Goal: Information Seeking & Learning: Learn about a topic

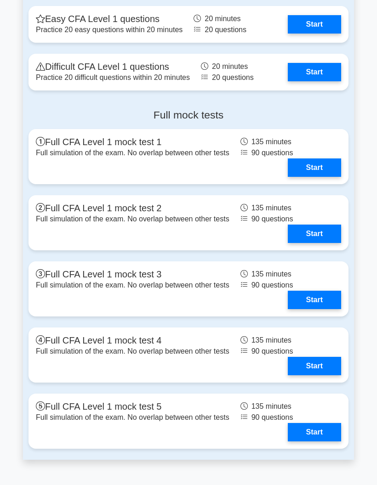
scroll to position [1122, 0]
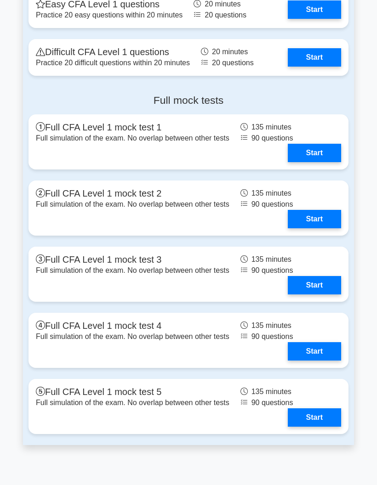
click at [320, 162] on link "Start" at bounding box center [314, 153] width 53 height 18
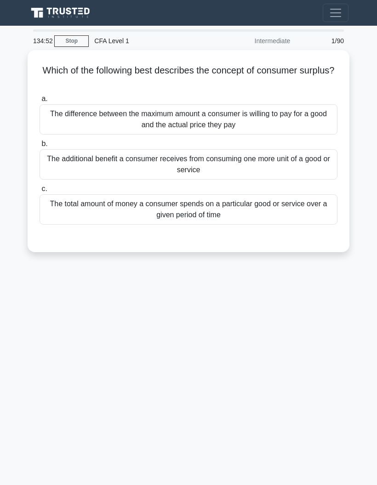
click at [326, 127] on div "The difference between the maximum amount a consumer is willing to pay for a go…" at bounding box center [189, 119] width 298 height 30
click at [40, 102] on input "a. The difference between the maximum amount a consumer is willing to pay for a…" at bounding box center [40, 99] width 0 height 6
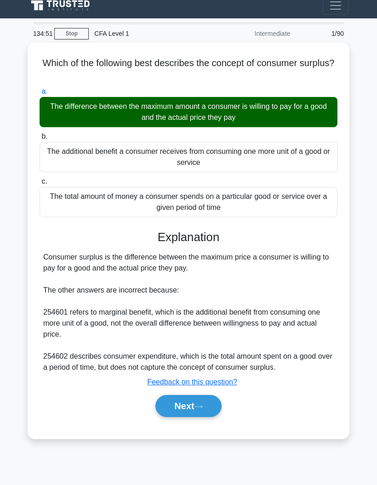
scroll to position [37, 0]
click at [206, 395] on button "Next" at bounding box center [188, 406] width 66 height 22
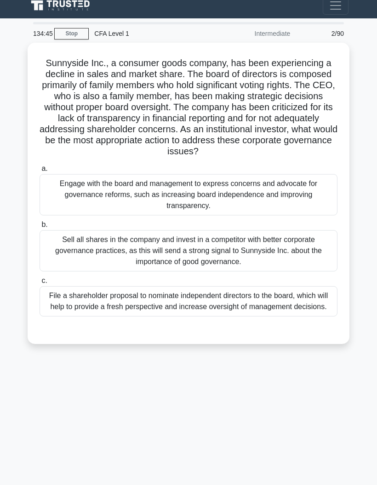
scroll to position [13, 0]
click at [310, 186] on div "Engage with the board and management to express concerns and advocate for gover…" at bounding box center [189, 194] width 298 height 41
click at [40, 172] on input "a. Engage with the board and management to express concerns and advocate for go…" at bounding box center [40, 169] width 0 height 6
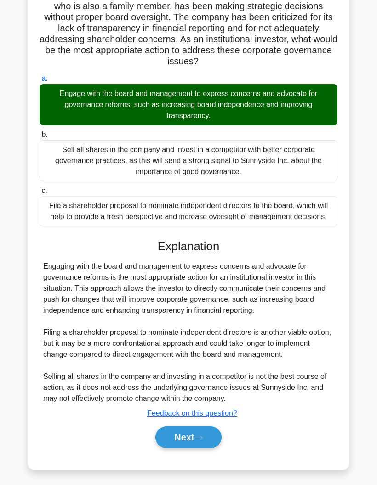
scroll to position [105, 0]
click at [193, 448] on button "Next" at bounding box center [188, 437] width 66 height 22
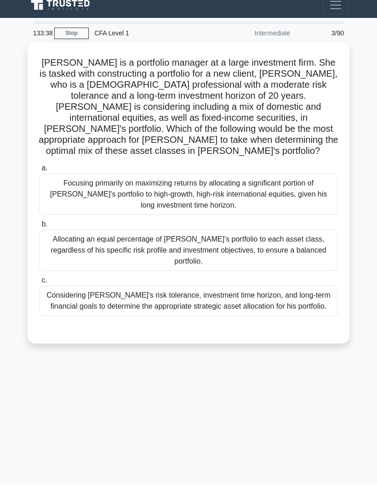
scroll to position [37, 0]
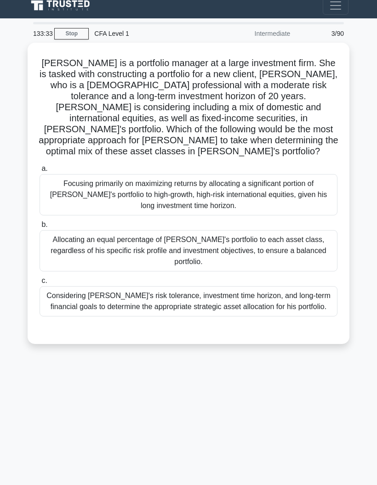
click at [289, 286] on div "Considering [PERSON_NAME]'s risk tolerance, investment time horizon, and long-t…" at bounding box center [189, 301] width 298 height 30
click at [40, 278] on input "c. Considering [PERSON_NAME]'s risk tolerance, investment time horizon, and lon…" at bounding box center [40, 281] width 0 height 6
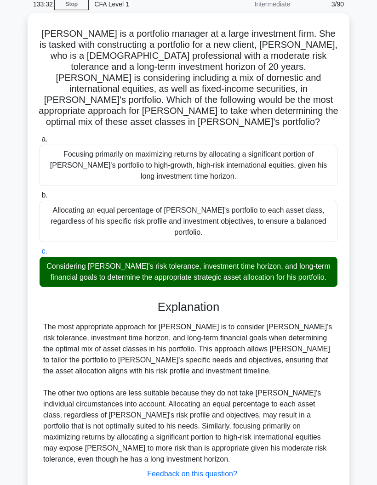
scroll to position [72, 0]
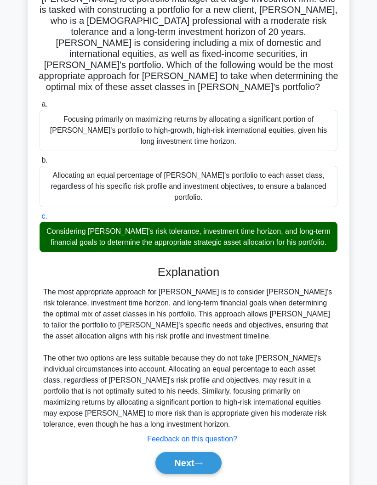
click at [184, 474] on button "Next" at bounding box center [188, 463] width 66 height 22
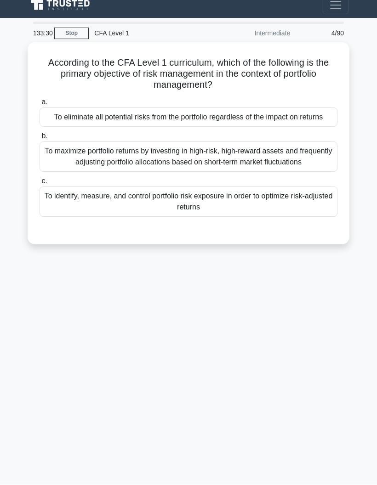
scroll to position [25, 0]
click at [316, 196] on div "To identify, measure, and control portfolio risk exposure in order to optimize …" at bounding box center [189, 202] width 298 height 30
click at [40, 185] on input "c. To identify, measure, and control portfolio risk exposure in order to optimi…" at bounding box center [40, 182] width 0 height 6
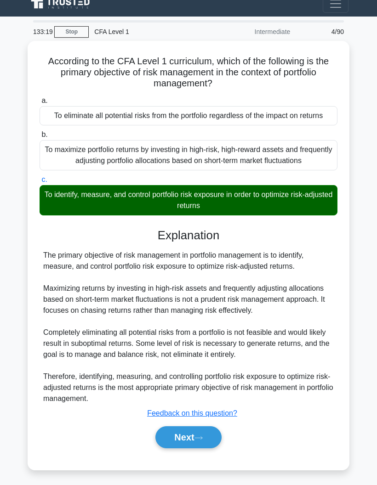
scroll to position [64, 0]
click at [192, 433] on button "Next" at bounding box center [188, 437] width 66 height 22
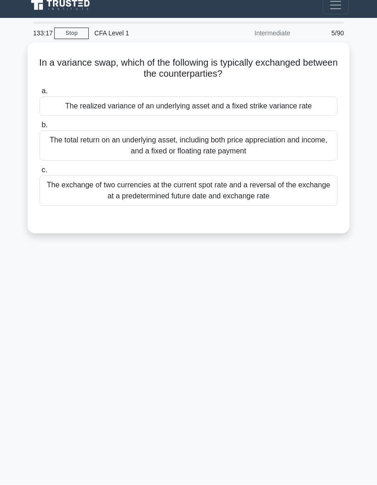
scroll to position [0, 0]
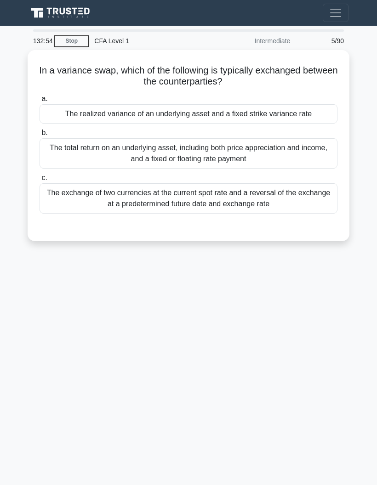
click at [308, 192] on div "The exchange of two currencies at the current spot rate and a reversal of the e…" at bounding box center [189, 198] width 298 height 30
click at [40, 181] on input "c. The exchange of two currencies at the current spot rate and a reversal of th…" at bounding box center [40, 178] width 0 height 6
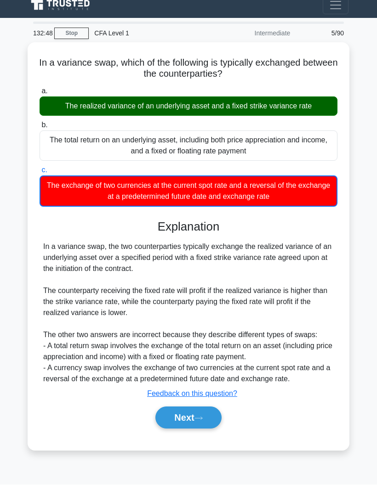
scroll to position [37, 0]
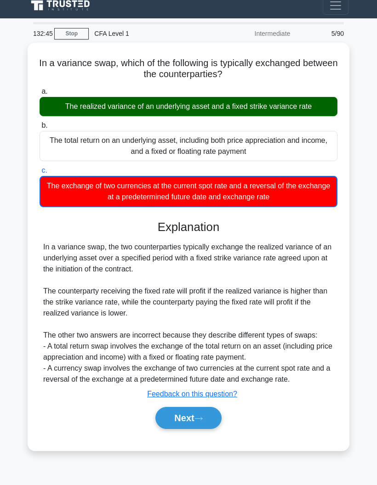
click at [200, 423] on button "Next" at bounding box center [188, 418] width 66 height 22
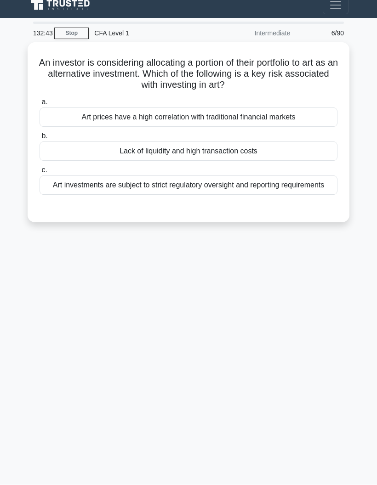
scroll to position [0, 0]
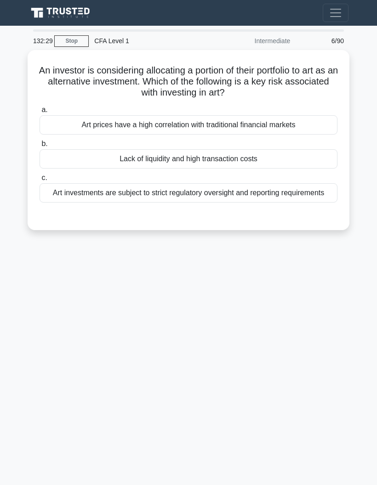
click at [327, 156] on div "Lack of liquidity and high transaction costs" at bounding box center [189, 158] width 298 height 19
click at [40, 147] on input "b. Lack of liquidity and high transaction costs" at bounding box center [40, 144] width 0 height 6
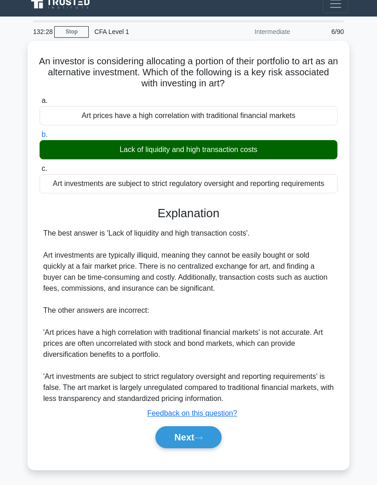
scroll to position [42, 0]
click at [203, 435] on icon at bounding box center [198, 437] width 8 height 5
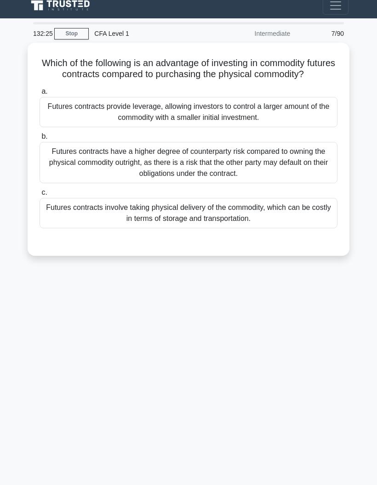
scroll to position [0, 0]
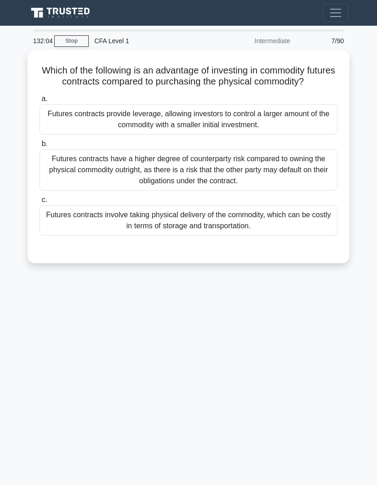
click at [329, 133] on div "Futures contracts provide leverage, allowing investors to control a larger amou…" at bounding box center [189, 119] width 298 height 30
click at [40, 102] on input "a. Futures contracts provide leverage, allowing investors to control a larger a…" at bounding box center [40, 99] width 0 height 6
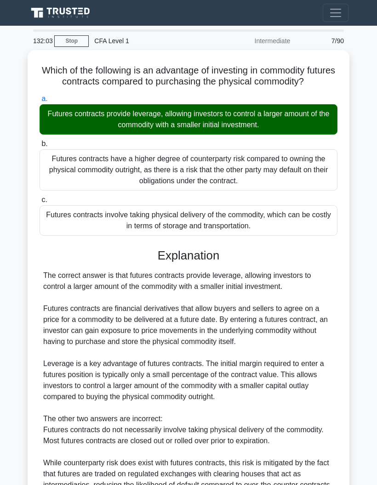
scroll to position [105, 0]
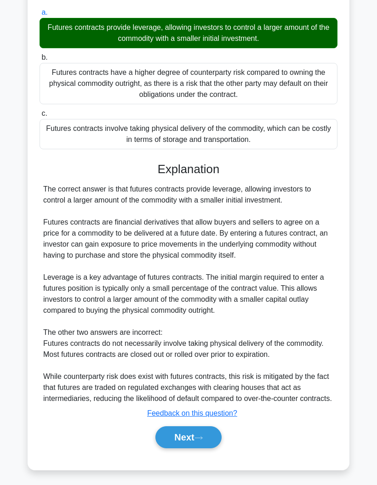
click at [187, 448] on button "Next" at bounding box center [188, 437] width 66 height 22
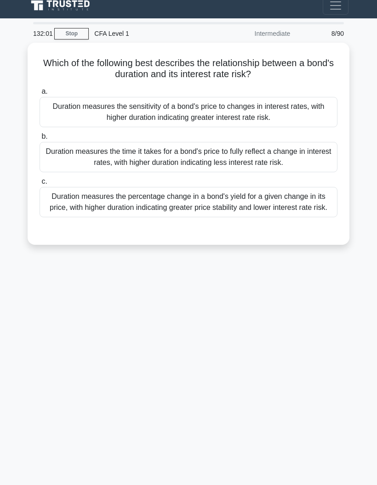
scroll to position [20, 0]
click at [323, 99] on div "Duration measures the sensitivity of a bond's price to changes in interest rate…" at bounding box center [189, 112] width 298 height 30
click at [40, 95] on input "a. Duration measures the sensitivity of a bond's price to changes in interest r…" at bounding box center [40, 92] width 0 height 6
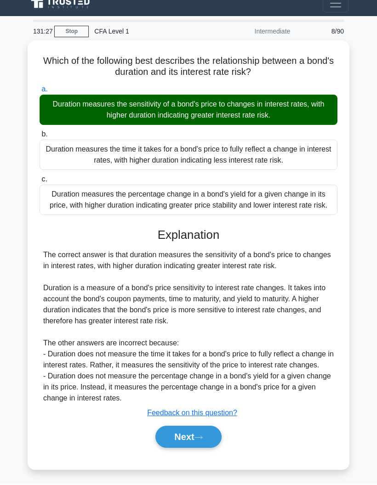
scroll to position [42, 0]
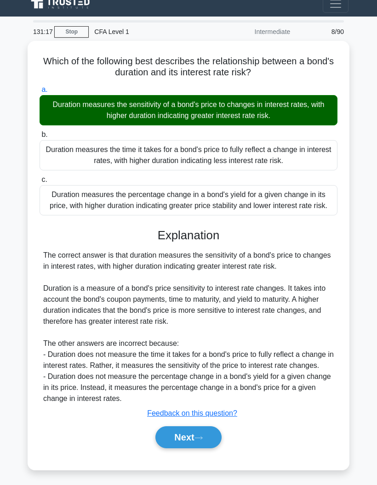
click at [187, 430] on button "Next" at bounding box center [188, 437] width 66 height 22
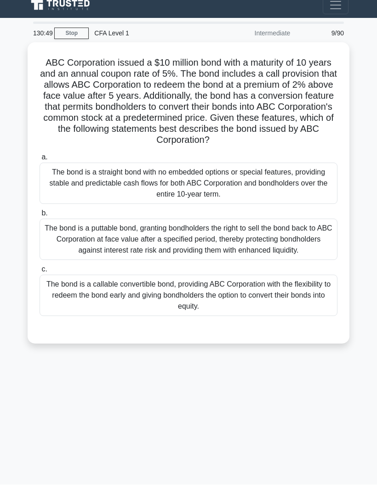
scroll to position [37, 0]
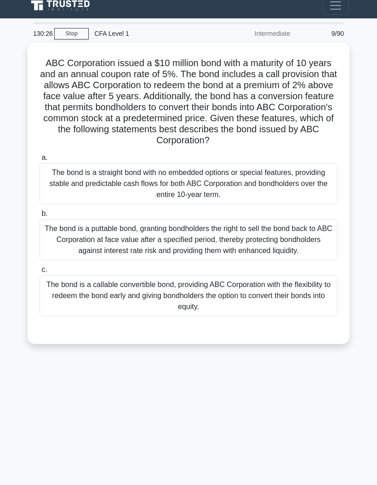
click at [305, 219] on div "The bond is a puttable bond, granting bondholders the right to sell the bond ba…" at bounding box center [189, 239] width 298 height 41
click at [40, 211] on input "b. The bond is a puttable bond, granting bondholders the right to sell the bond…" at bounding box center [40, 214] width 0 height 6
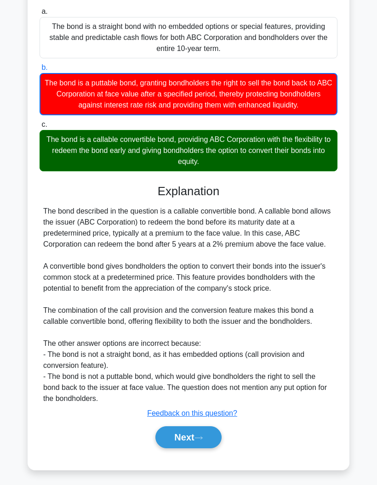
scroll to position [209, 0]
click at [155, 433] on button "Next" at bounding box center [188, 437] width 66 height 22
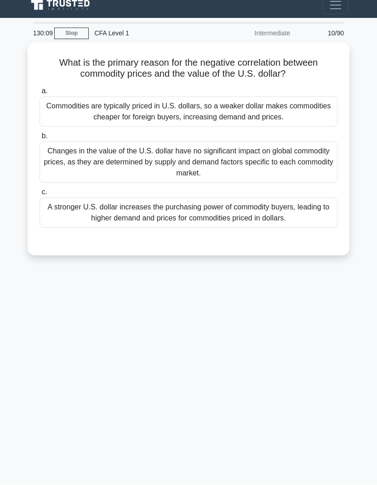
scroll to position [0, 0]
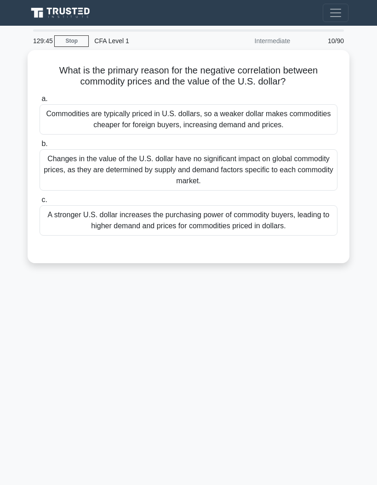
click at [332, 122] on div "Commodities are typically priced in U.S. dollars, so a weaker dollar makes comm…" at bounding box center [189, 119] width 298 height 30
click at [40, 102] on input "a. Commodities are typically priced in U.S. dollars, so a weaker dollar makes c…" at bounding box center [40, 99] width 0 height 6
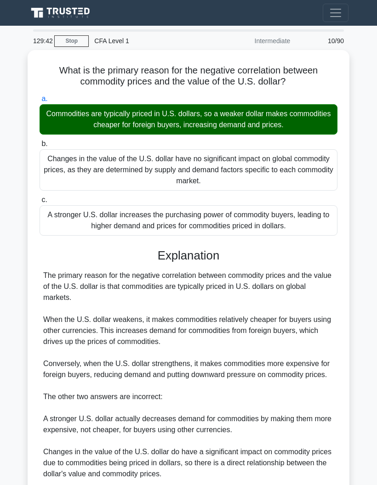
click at [180, 480] on div "The primary reason for the negative correlation between commodity prices and th…" at bounding box center [188, 374] width 290 height 209
click at [184, 480] on div "The primary reason for the negative correlation between commodity prices and th…" at bounding box center [188, 374] width 290 height 209
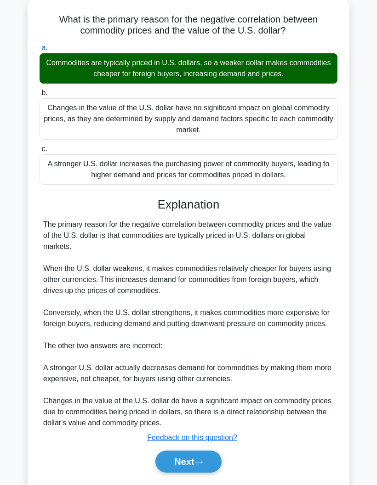
scroll to position [50, 0]
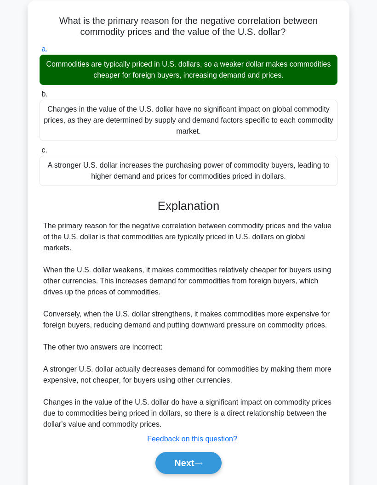
click at [186, 474] on button "Next" at bounding box center [188, 463] width 66 height 22
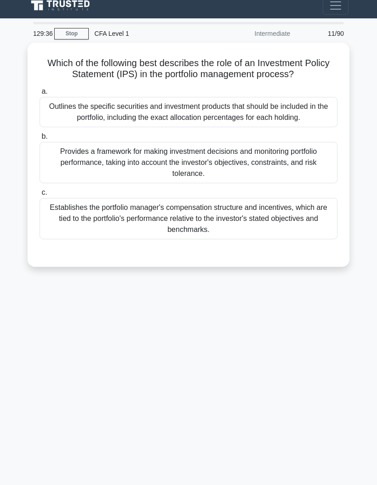
scroll to position [0, 0]
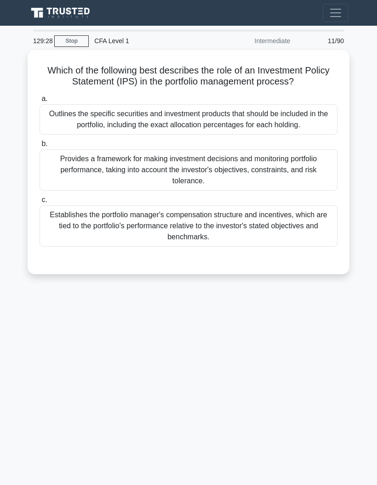
click at [325, 182] on div "Provides a framework for making investment decisions and monitoring portfolio p…" at bounding box center [189, 169] width 298 height 41
click at [40, 147] on input "b. Provides a framework for making investment decisions and monitoring portfoli…" at bounding box center [40, 144] width 0 height 6
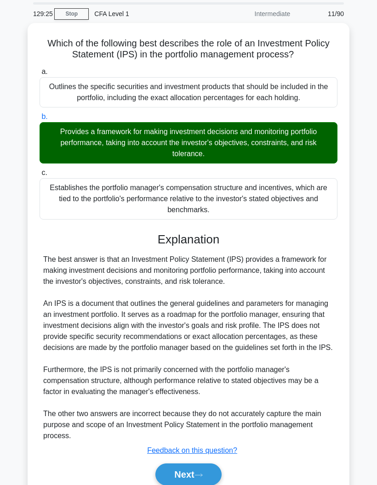
click at [178, 485] on button "Next" at bounding box center [188, 474] width 66 height 22
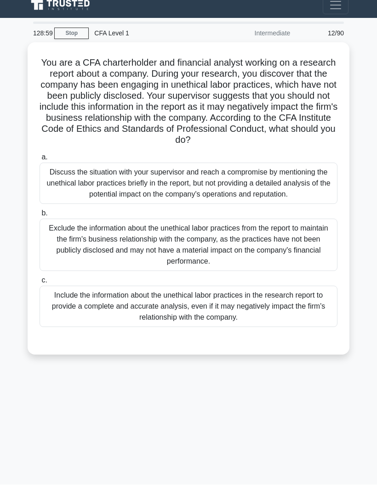
scroll to position [37, 0]
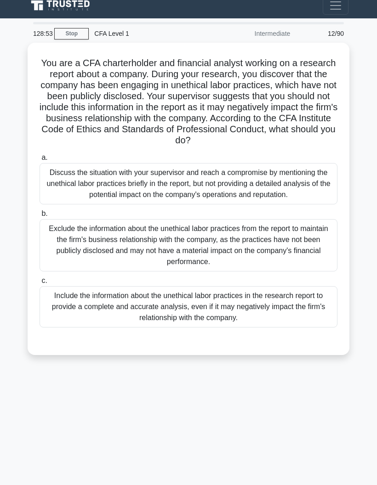
click at [312, 286] on div "Include the information about the unethical labor practices in the research rep…" at bounding box center [189, 306] width 298 height 41
click at [40, 284] on input "c. Include the information about the unethical labor practices in the research …" at bounding box center [40, 281] width 0 height 6
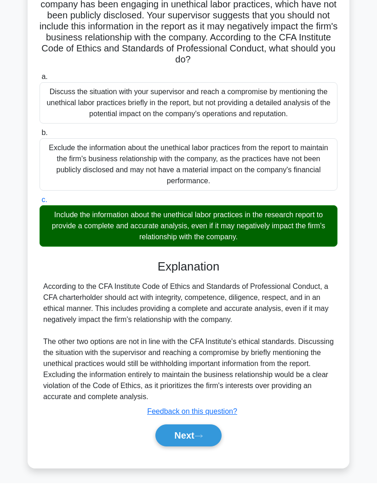
scroll to position [94, 0]
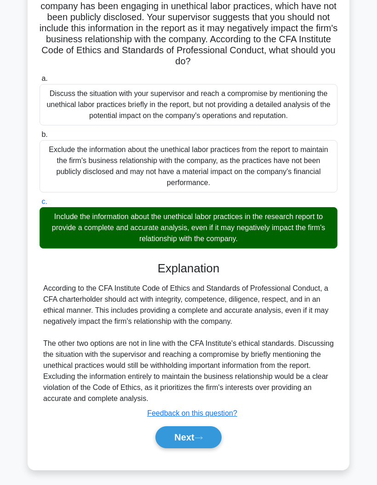
click at [186, 448] on button "Next" at bounding box center [188, 437] width 66 height 22
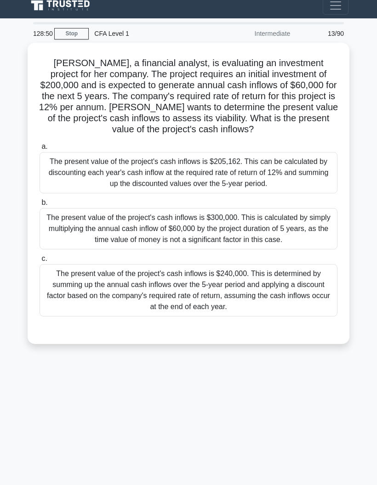
scroll to position [37, 0]
click at [180, 440] on div "128:50 Stop CFA Level 1 Intermediate 13/90 Jane, a financial analyst, is evalua…" at bounding box center [188, 251] width 331 height 459
click at [74, 152] on div "The present value of the project's cash inflows is $205,162. This can be calcul…" at bounding box center [189, 172] width 298 height 41
click at [40, 144] on input "a. The present value of the project's cash inflows is $205,162. This can be cal…" at bounding box center [40, 147] width 0 height 6
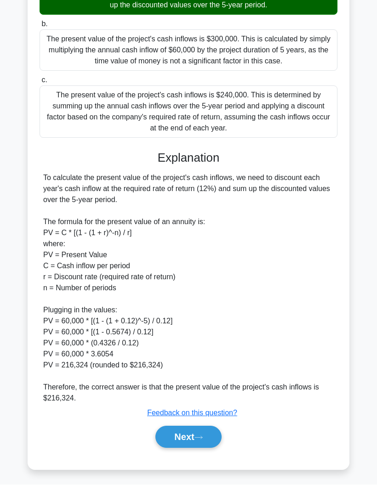
scroll to position [208, 0]
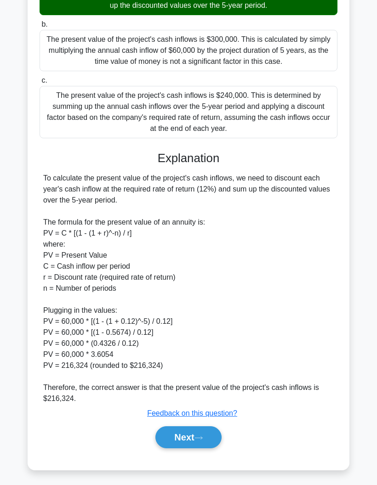
click at [200, 436] on icon at bounding box center [198, 437] width 8 height 5
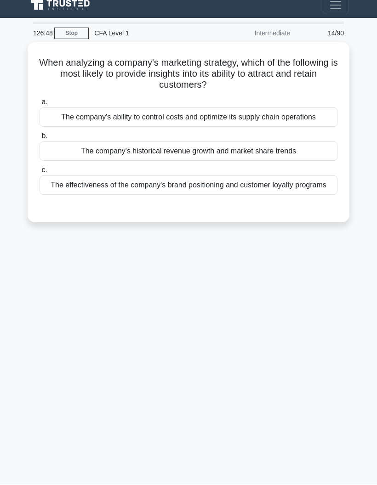
scroll to position [11, 0]
click at [72, 193] on div "The effectiveness of the company's brand positioning and customer loyalty progr…" at bounding box center [189, 185] width 298 height 19
click at [40, 174] on input "c. The effectiveness of the company's brand positioning and customer loyalty pr…" at bounding box center [40, 171] width 0 height 6
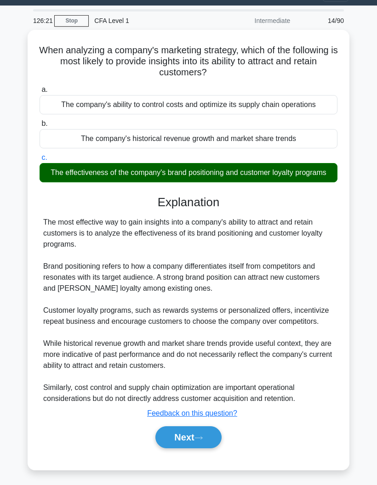
scroll to position [53, 0]
click at [166, 427] on button "Next" at bounding box center [188, 437] width 66 height 22
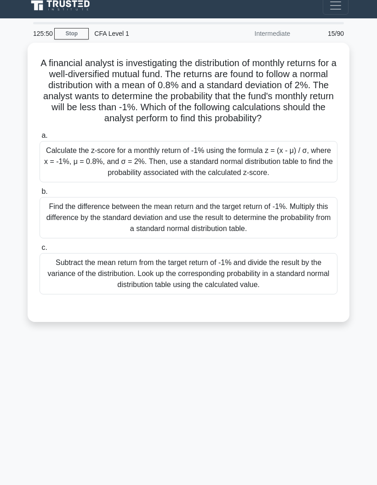
click at [76, 141] on div "Calculate the z-score for a monthly return of -1% using the formula z = (x - μ)…" at bounding box center [189, 161] width 298 height 41
click at [40, 139] on input "a. Calculate the z-score for a monthly return of -1% using the formula z = (x -…" at bounding box center [40, 136] width 0 height 6
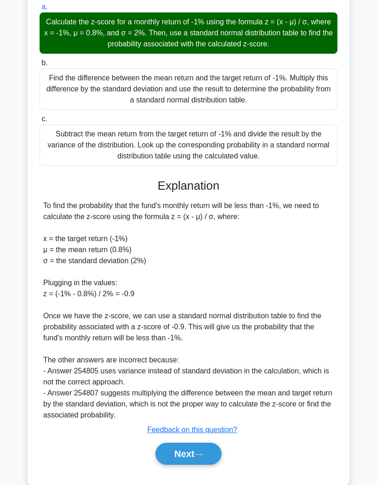
scroll to position [138, 0]
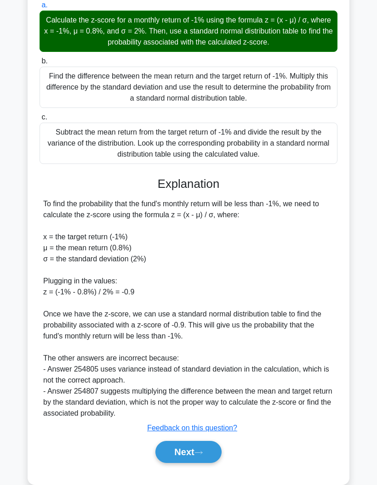
click at [158, 463] on button "Next" at bounding box center [188, 452] width 66 height 22
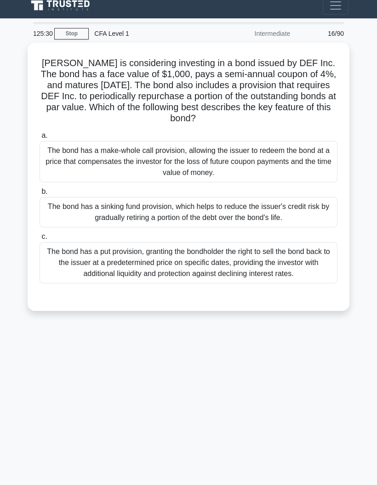
scroll to position [0, 0]
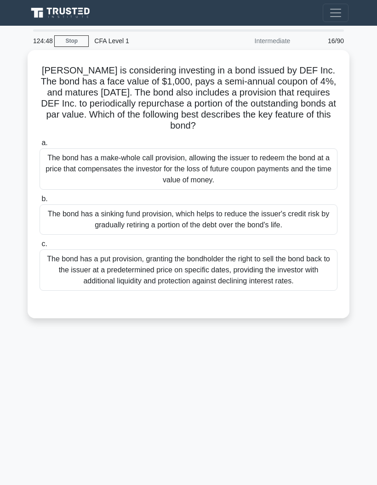
click at [79, 257] on div "The bond has a put provision, granting the bondholder the right to sell the bon…" at bounding box center [189, 269] width 298 height 41
click at [40, 247] on input "c. The bond has a put provision, granting the bondholder the right to sell the …" at bounding box center [40, 244] width 0 height 6
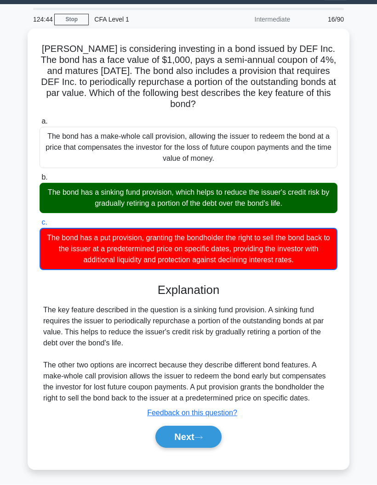
scroll to position [43, 0]
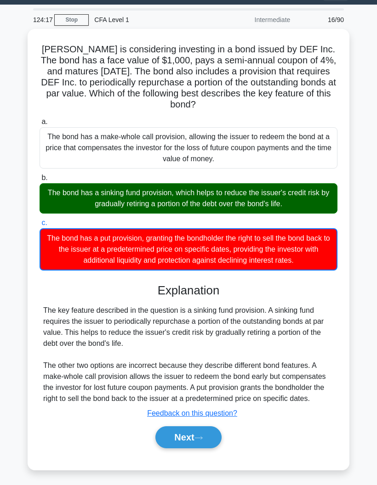
click at [215, 440] on button "Next" at bounding box center [188, 437] width 66 height 22
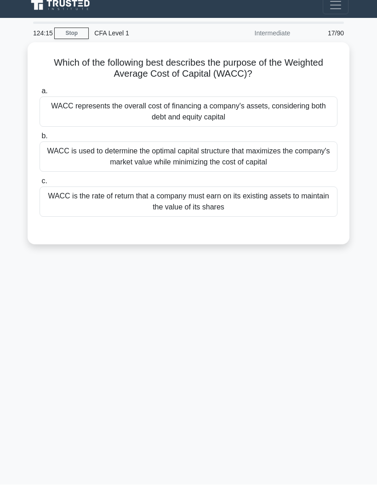
scroll to position [17, 0]
click at [71, 187] on div "WACC is the rate of return that a company must earn on its existing assets to m…" at bounding box center [189, 202] width 298 height 30
click at [40, 185] on input "c. WACC is the rate of return that a company must earn on its existing assets t…" at bounding box center [40, 182] width 0 height 6
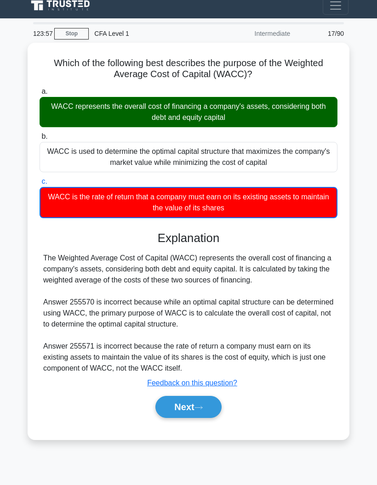
click at [60, 97] on div "WACC represents the overall cost of financing a company's assets, considering b…" at bounding box center [189, 112] width 298 height 30
click at [40, 92] on input "a. WACC represents the overall cost of financing a company's assets, considerin…" at bounding box center [40, 92] width 0 height 6
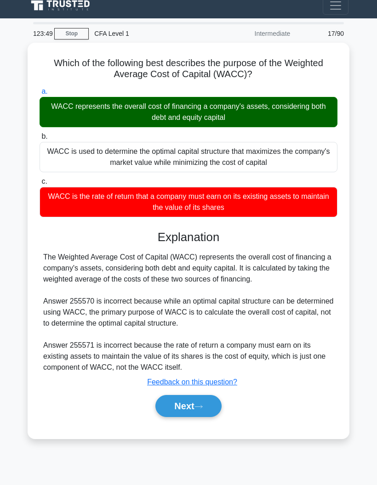
click at [214, 409] on button "Next" at bounding box center [188, 406] width 66 height 22
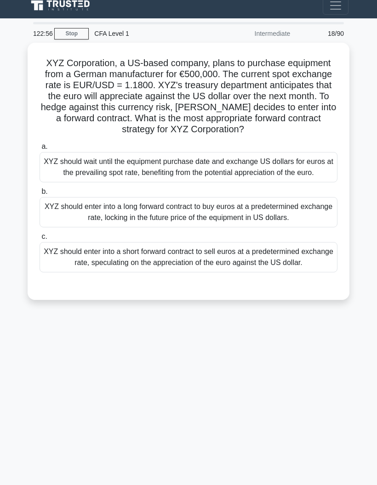
scroll to position [37, 0]
click at [307, 257] on div "XYZ should enter into a short forward contract to sell euros at a predetermined…" at bounding box center [189, 257] width 298 height 30
click at [40, 240] on input "c. XYZ should enter into a short forward contract to sell euros at a predetermi…" at bounding box center [40, 237] width 0 height 6
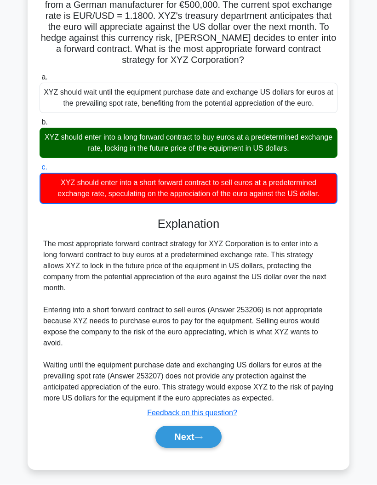
scroll to position [95, 0]
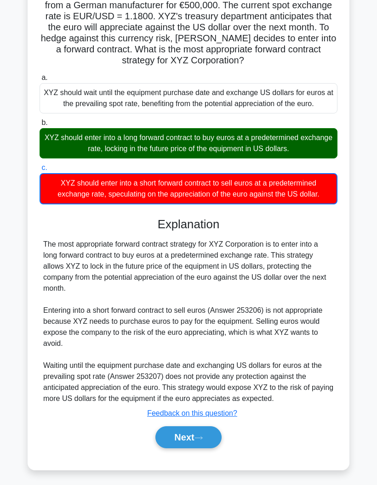
click at [190, 448] on button "Next" at bounding box center [188, 437] width 66 height 22
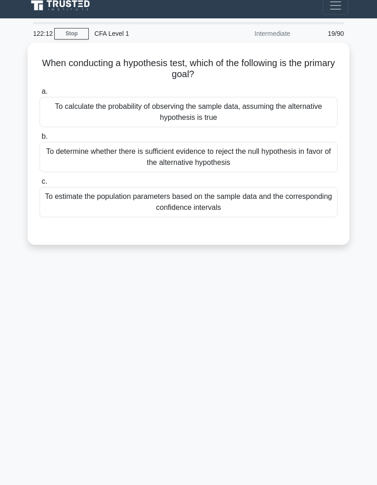
click at [305, 142] on div "To determine whether there is sufficient evidence to reject the null hypothesis…" at bounding box center [189, 157] width 298 height 30
click at [40, 134] on input "b. To determine whether there is sufficient evidence to reject the null hypothe…" at bounding box center [40, 137] width 0 height 6
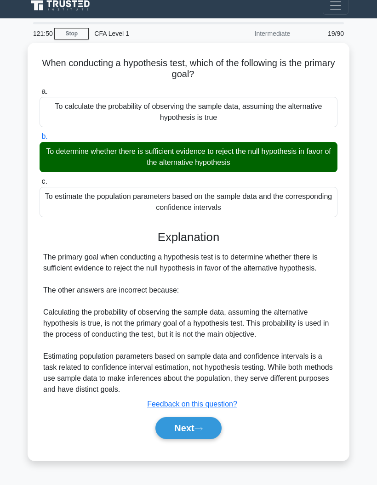
scroll to position [24, 0]
click at [198, 433] on button "Next" at bounding box center [188, 428] width 66 height 22
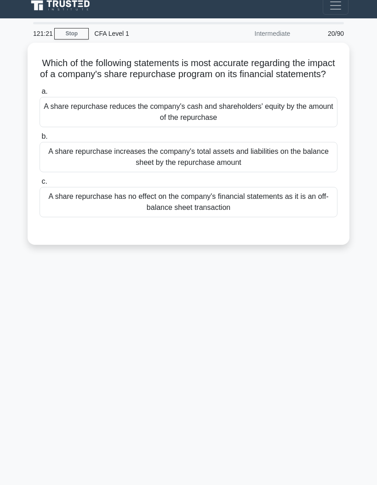
click at [304, 149] on div "A share repurchase increases the company's total assets and liabilities on the …" at bounding box center [189, 157] width 298 height 30
click at [40, 140] on input "b. A share repurchase increases the company's total assets and liabilities on t…" at bounding box center [40, 137] width 0 height 6
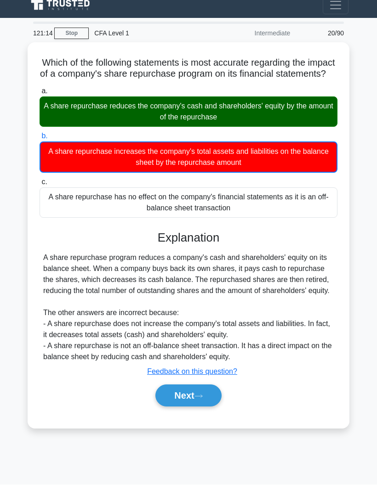
scroll to position [37, 0]
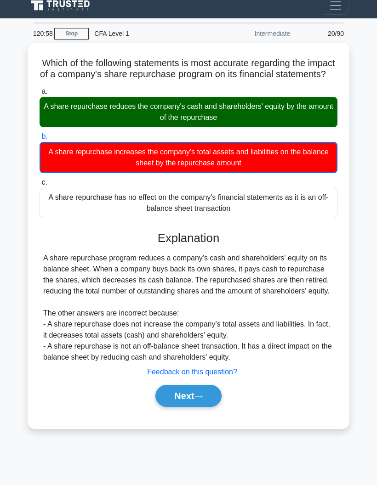
click at [189, 392] on button "Next" at bounding box center [188, 396] width 66 height 22
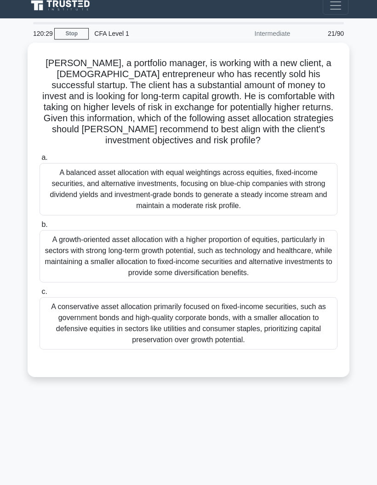
click at [307, 230] on div "A growth-oriented asset allocation with a higher proportion of equities, partic…" at bounding box center [189, 256] width 298 height 52
click at [40, 222] on input "b. A growth-oriented asset allocation with a higher proportion of equities, par…" at bounding box center [40, 225] width 0 height 6
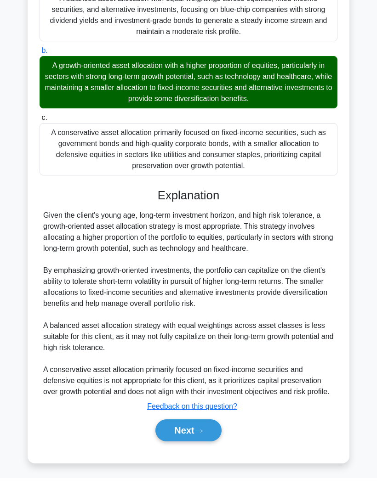
scroll to position [182, 0]
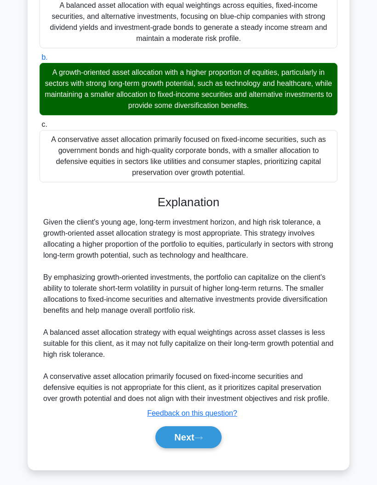
click at [199, 448] on button "Next" at bounding box center [188, 437] width 66 height 22
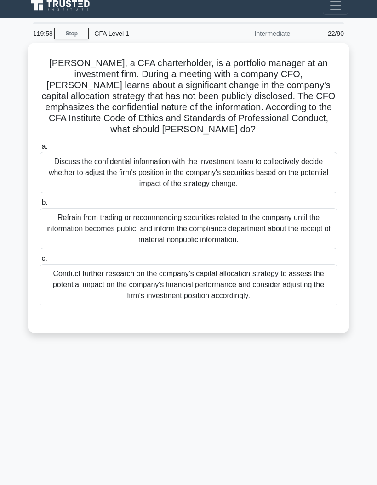
scroll to position [37, 0]
click at [308, 197] on label "b. Refrain from trading or recommending securities related to the company until…" at bounding box center [189, 223] width 298 height 52
click at [40, 200] on input "b. Refrain from trading or recommending securities related to the company until…" at bounding box center [40, 203] width 0 height 6
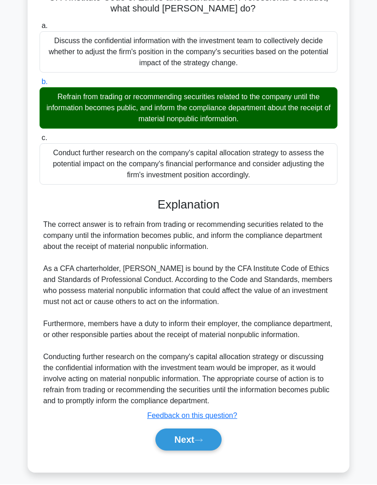
scroll to position [127, 0]
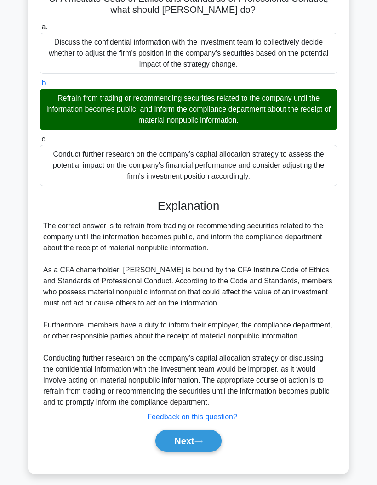
click at [187, 452] on button "Next" at bounding box center [188, 441] width 66 height 22
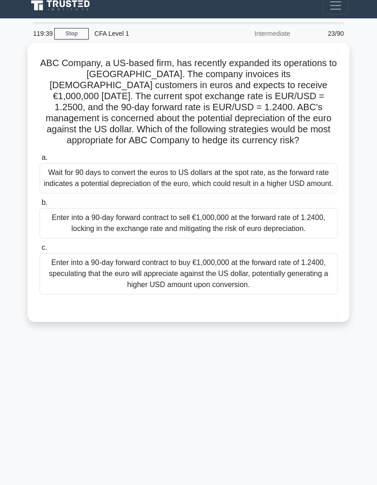
scroll to position [37, 0]
click at [311, 208] on div "Enter into a 90-day forward contract to sell €1,000,000 at the forward rate of …" at bounding box center [189, 223] width 298 height 30
click at [40, 204] on input "b. Enter into a 90-day forward contract to sell €1,000,000 at the forward rate …" at bounding box center [40, 203] width 0 height 6
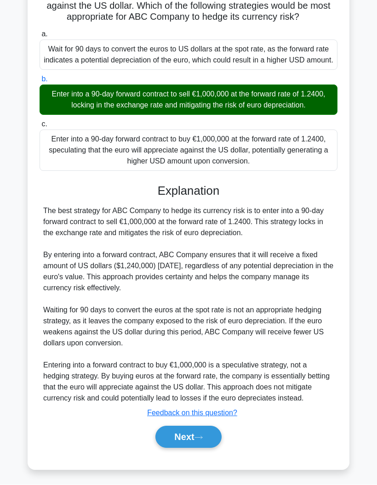
scroll to position [186, 0]
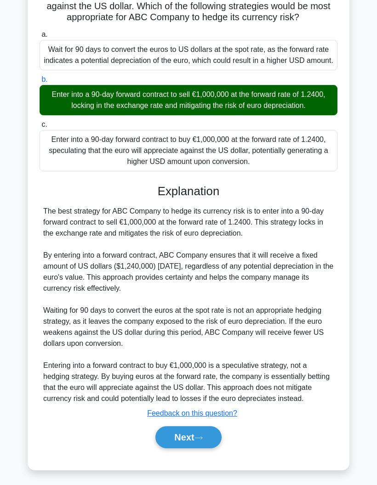
click at [195, 435] on button "Next" at bounding box center [188, 437] width 66 height 22
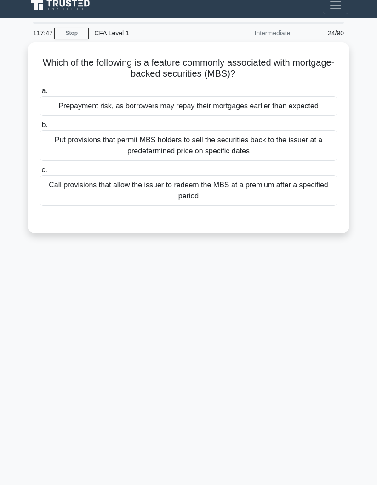
scroll to position [0, 0]
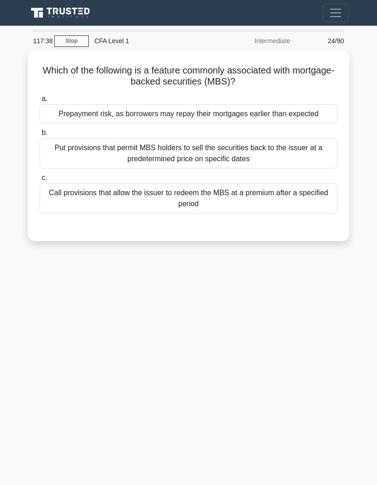
click at [310, 113] on div "Prepayment risk, as borrowers may repay their mortgages earlier than expected" at bounding box center [189, 113] width 298 height 19
click at [40, 102] on input "a. Prepayment risk, as borrowers may repay their mortgages earlier than expected" at bounding box center [40, 99] width 0 height 6
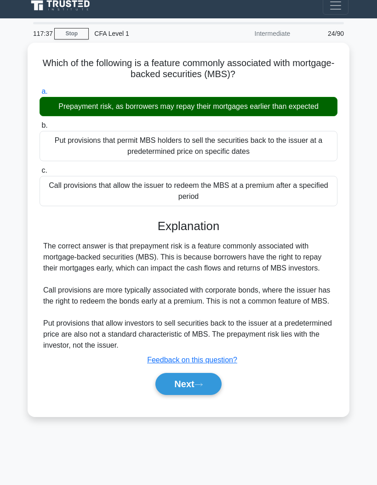
scroll to position [37, 0]
click at [199, 390] on button "Next" at bounding box center [188, 384] width 66 height 22
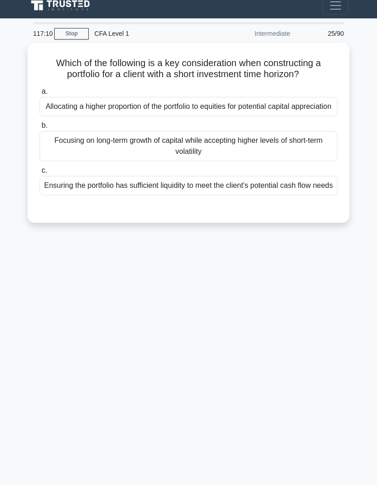
click at [263, 176] on div "Ensuring the portfolio has sufficient liquidity to meet the client's potential …" at bounding box center [189, 185] width 298 height 19
click at [40, 174] on input "c. Ensuring the portfolio has sufficient liquidity to meet the client's potenti…" at bounding box center [40, 171] width 0 height 6
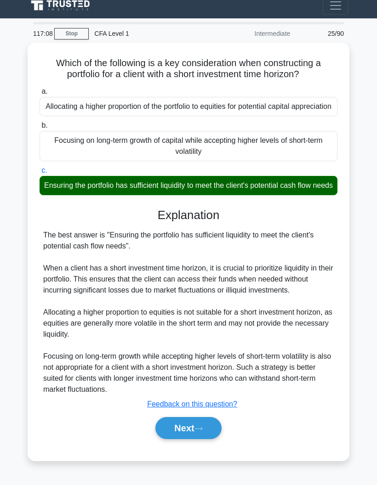
click at [199, 430] on icon at bounding box center [198, 428] width 8 height 5
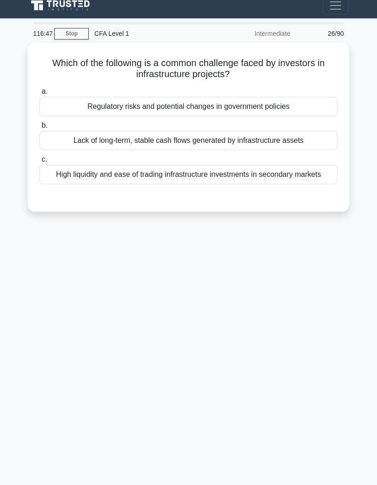
click at [310, 131] on div "Lack of long-term, stable cash flows generated by infrastructure assets" at bounding box center [189, 140] width 298 height 19
click at [40, 123] on input "b. Lack of long-term, stable cash flows generated by infrastructure assets" at bounding box center [40, 126] width 0 height 6
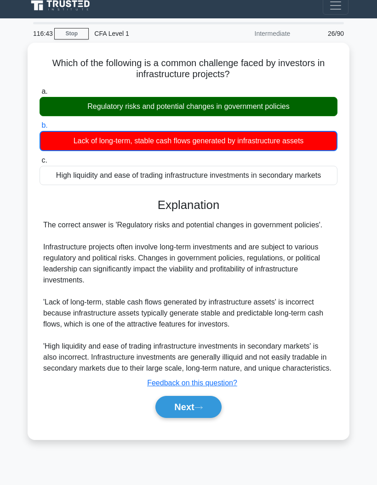
click at [201, 418] on button "Next" at bounding box center [188, 407] width 66 height 22
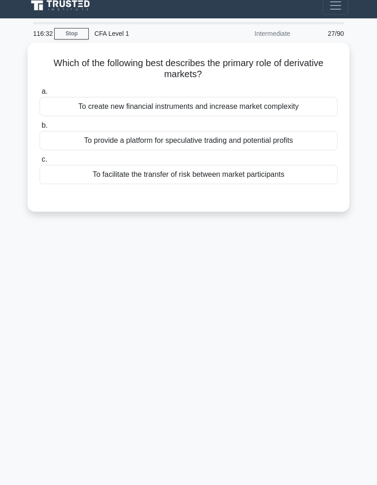
click at [312, 165] on div "To facilitate the transfer of risk between market participants" at bounding box center [189, 174] width 298 height 19
click at [40, 157] on input "c. To facilitate the transfer of risk between market participants" at bounding box center [40, 160] width 0 height 6
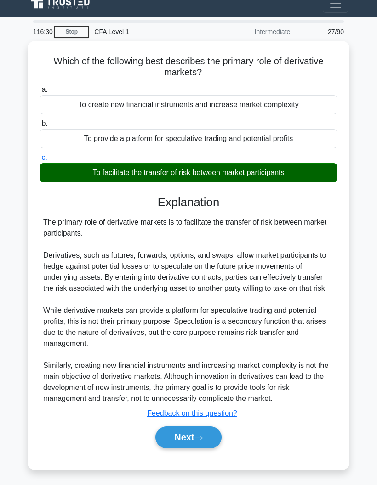
click at [200, 435] on icon at bounding box center [198, 437] width 8 height 5
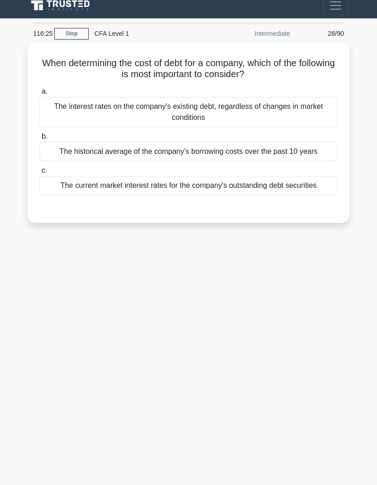
scroll to position [8, 0]
click at [312, 109] on div "The interest rates on the company's existing debt, regardless of changes in mar…" at bounding box center [189, 112] width 298 height 30
click at [40, 95] on input "a. The interest rates on the company's existing debt, regardless of changes in …" at bounding box center [40, 92] width 0 height 6
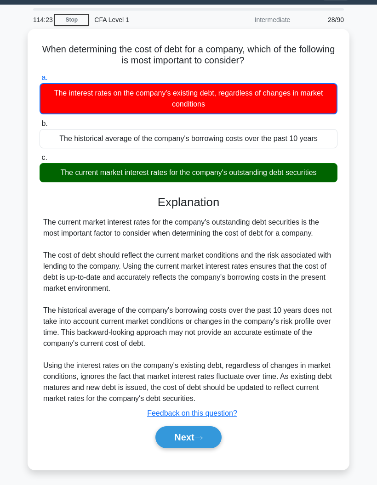
scroll to position [65, 0]
click at [207, 439] on button "Next" at bounding box center [188, 437] width 66 height 22
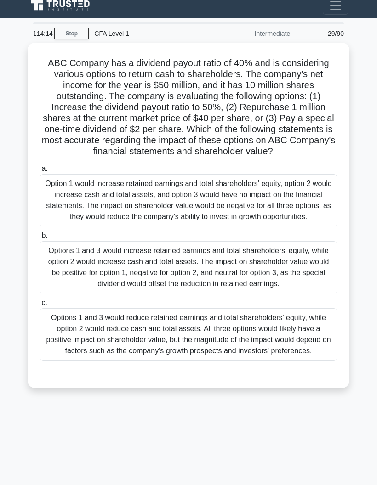
scroll to position [37, 0]
click at [316, 277] on div "Options 1 and 3 would increase retained earnings and total shareholders' equity…" at bounding box center [189, 267] width 298 height 52
click at [40, 239] on input "b. Options 1 and 3 would increase retained earnings and total shareholders' equ…" at bounding box center [40, 236] width 0 height 6
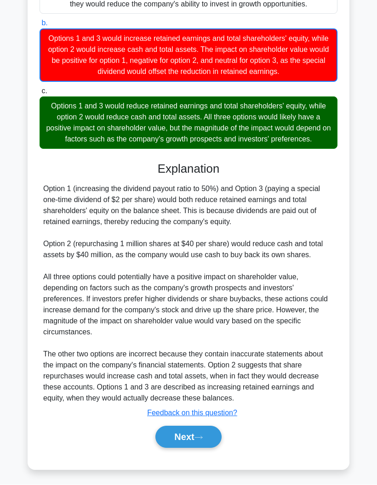
scroll to position [260, 0]
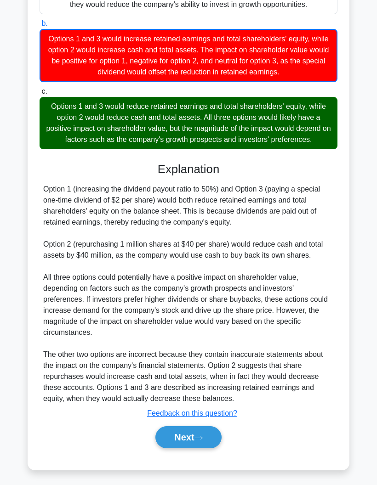
click at [188, 448] on button "Next" at bounding box center [188, 437] width 66 height 22
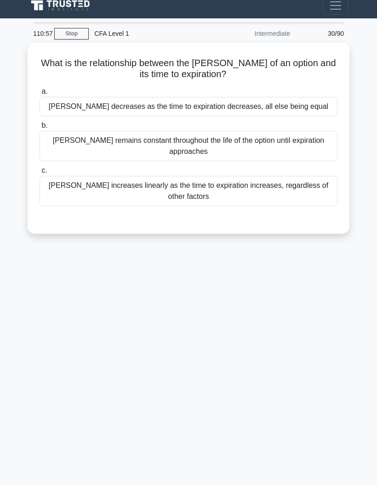
click at [294, 131] on div "Vega remains constant throughout the life of the option until expiration approa…" at bounding box center [189, 146] width 298 height 30
click at [40, 123] on input "b. Vega remains constant throughout the life of the option until expiration app…" at bounding box center [40, 126] width 0 height 6
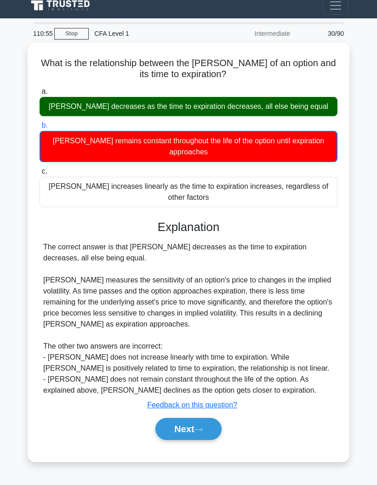
click at [309, 97] on div "Vega decreases as the time to expiration decreases, all else being equal" at bounding box center [189, 106] width 298 height 19
click at [40, 89] on input "a. Vega decreases as the time to expiration decreases, all else being equal" at bounding box center [40, 92] width 0 height 6
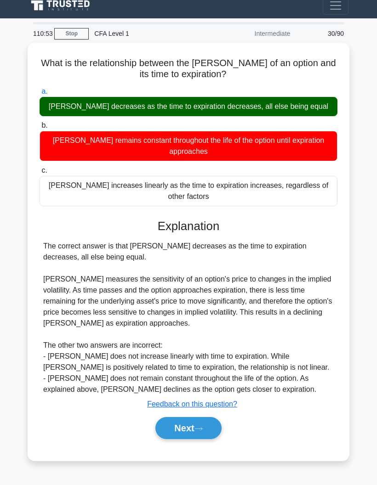
click at [201, 417] on button "Next" at bounding box center [188, 428] width 66 height 22
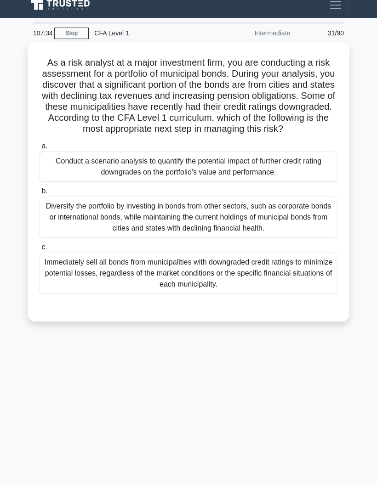
scroll to position [18, 0]
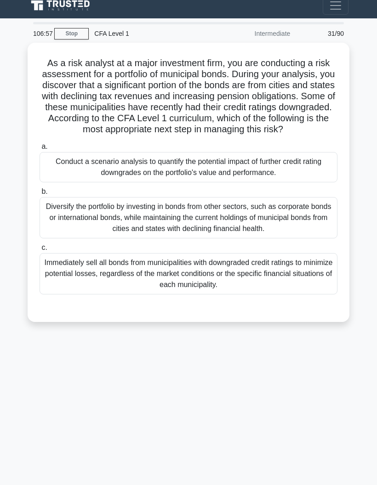
click at [70, 164] on div "Conduct a scenario analysis to quantify the potential impact of further credit …" at bounding box center [189, 167] width 298 height 30
click at [40, 150] on input "a. Conduct a scenario analysis to quantify the potential impact of further cred…" at bounding box center [40, 147] width 0 height 6
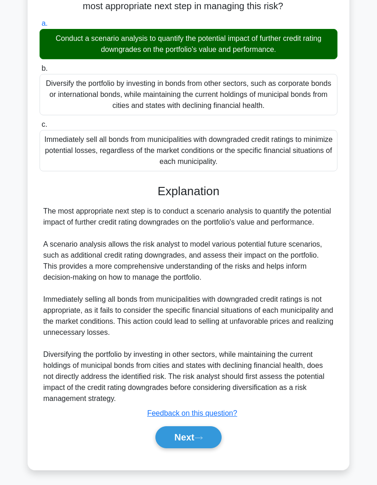
scroll to position [138, 0]
click at [171, 448] on button "Next" at bounding box center [188, 437] width 66 height 22
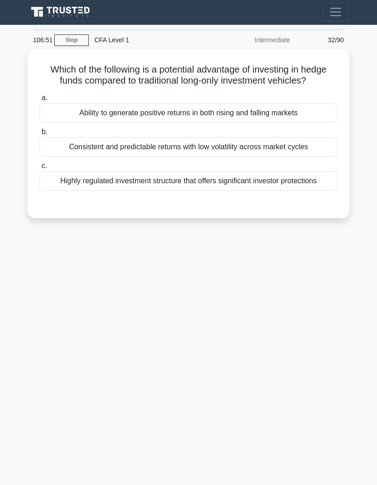
scroll to position [0, 0]
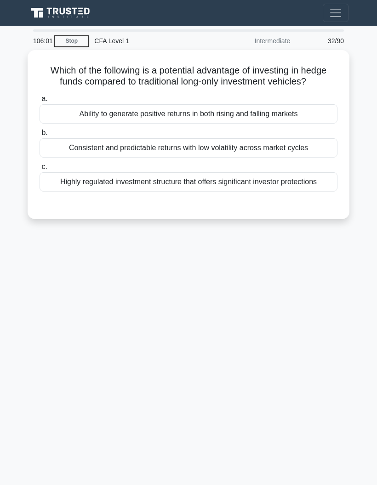
click at [81, 124] on div "Ability to generate positive returns in both rising and falling markets" at bounding box center [189, 113] width 298 height 19
click at [40, 102] on input "a. Ability to generate positive returns in both rising and falling markets" at bounding box center [40, 99] width 0 height 6
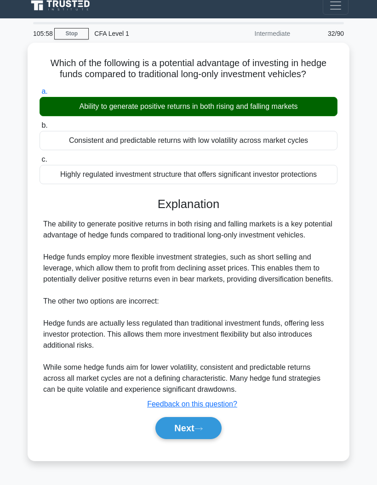
scroll to position [42, 0]
click at [175, 430] on button "Next" at bounding box center [188, 428] width 66 height 22
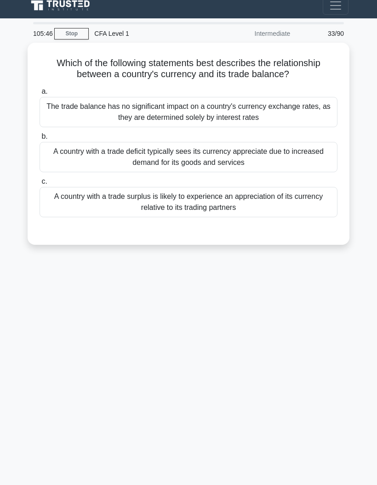
scroll to position [37, 0]
click at [97, 193] on div "A country with a trade surplus is likely to experience an appreciation of its c…" at bounding box center [189, 202] width 298 height 30
click at [40, 185] on input "c. A country with a trade surplus is likely to experience an appreciation of it…" at bounding box center [40, 182] width 0 height 6
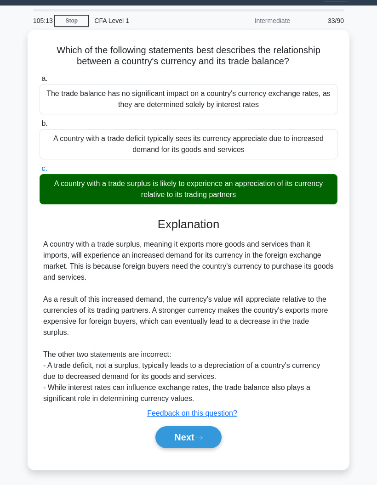
click at [169, 431] on button "Next" at bounding box center [188, 437] width 66 height 22
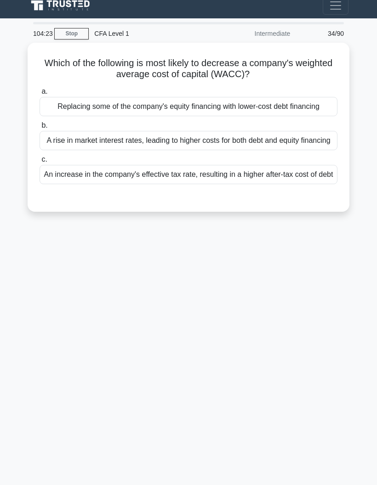
click at [112, 97] on div "Replacing some of the company's equity financing with lower-cost debt financing" at bounding box center [189, 106] width 298 height 19
click at [40, 94] on input "a. Replacing some of the company's equity financing with lower-cost debt financ…" at bounding box center [40, 92] width 0 height 6
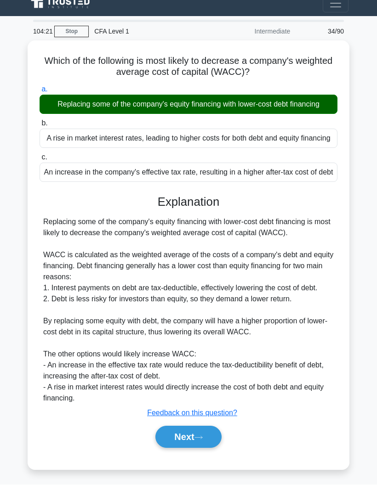
scroll to position [65, 0]
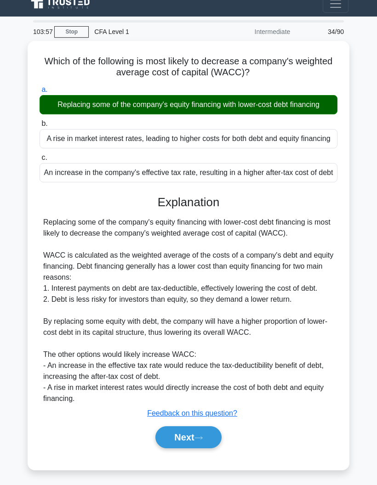
click at [176, 448] on button "Next" at bounding box center [188, 437] width 66 height 22
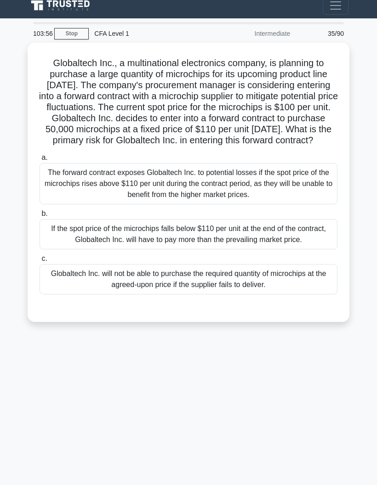
scroll to position [37, 0]
click at [96, 233] on div "If the spot price of the microchips falls below $110 per unit at the end of the…" at bounding box center [189, 234] width 298 height 30
click at [40, 217] on input "b. If the spot price of the microchips falls below $110 per unit at the end of …" at bounding box center [40, 214] width 0 height 6
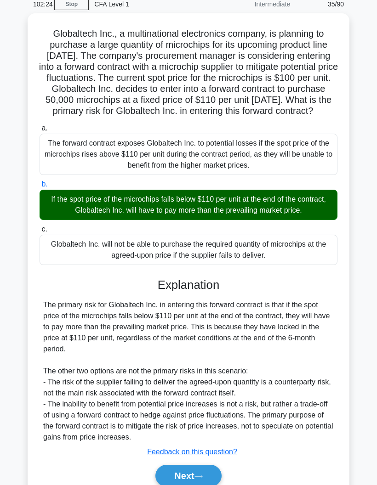
scroll to position [83, 0]
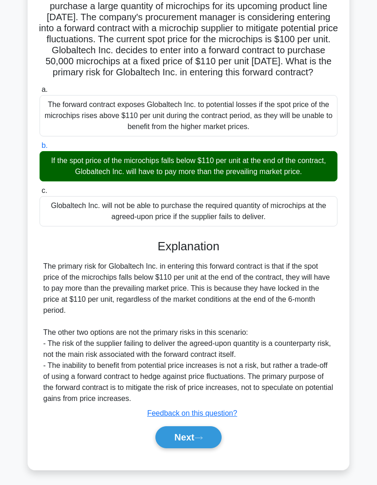
click at [174, 448] on button "Next" at bounding box center [188, 437] width 66 height 22
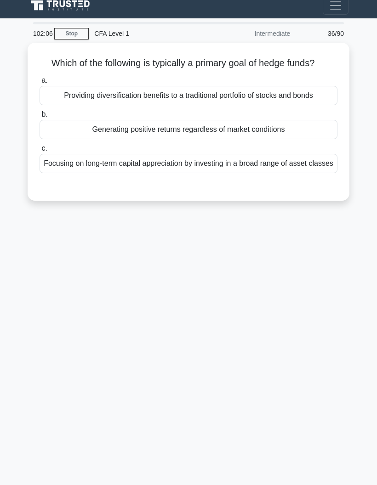
click at [109, 120] on div "Generating positive returns regardless of market conditions" at bounding box center [189, 129] width 298 height 19
click at [40, 117] on input "b. Generating positive returns regardless of market conditions" at bounding box center [40, 115] width 0 height 6
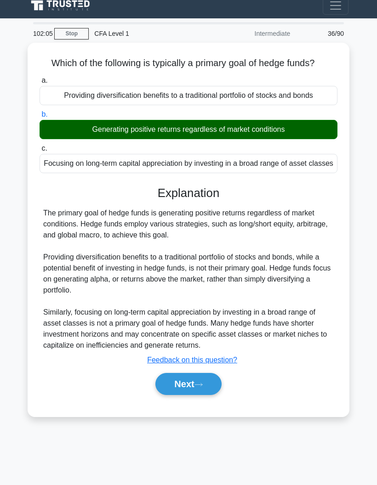
click at [169, 395] on button "Next" at bounding box center [188, 384] width 66 height 22
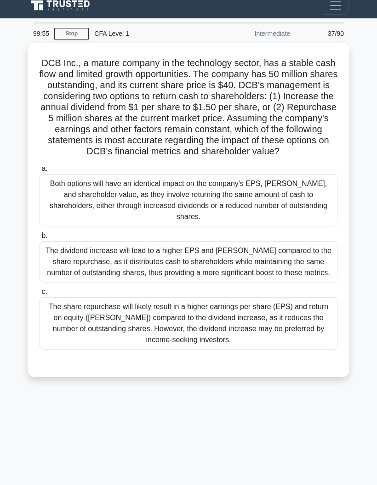
click at [109, 262] on div "The dividend increase will lead to a higher EPS and ROE compared to the share r…" at bounding box center [189, 261] width 298 height 41
click at [40, 239] on input "b. The dividend increase will lead to a higher EPS and ROE compared to the shar…" at bounding box center [40, 236] width 0 height 6
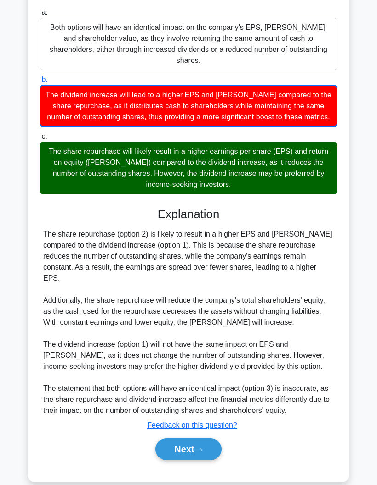
scroll to position [164, 0]
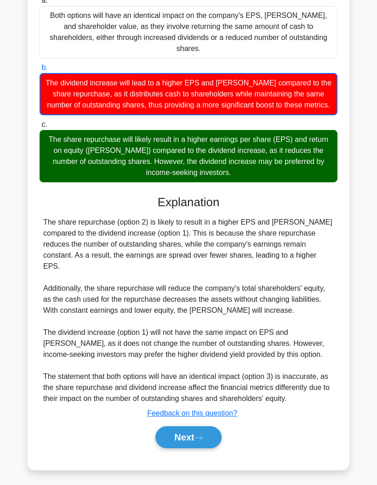
click at [184, 448] on button "Next" at bounding box center [188, 437] width 66 height 22
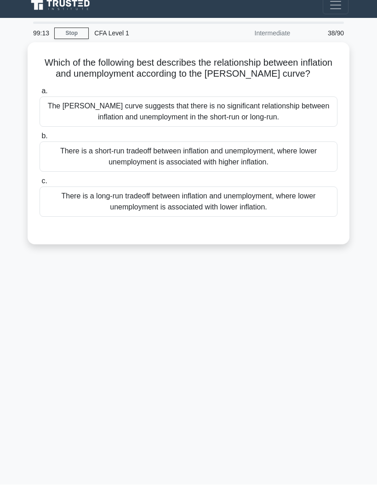
scroll to position [2, 0]
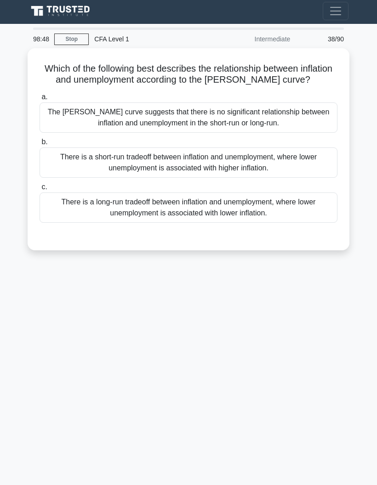
click at [74, 205] on div "There is a long-run tradeoff between inflation and unemployment, where lower un…" at bounding box center [189, 207] width 298 height 30
click at [40, 190] on input "c. There is a long-run tradeoff between inflation and unemployment, where lower…" at bounding box center [40, 187] width 0 height 6
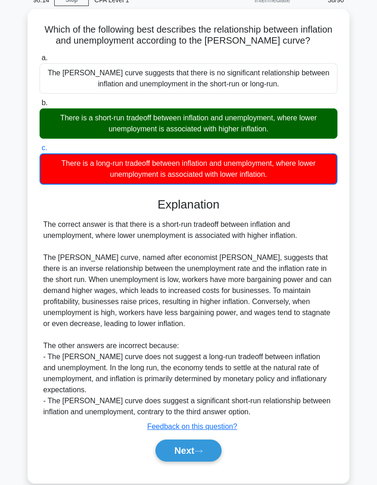
scroll to position [76, 0]
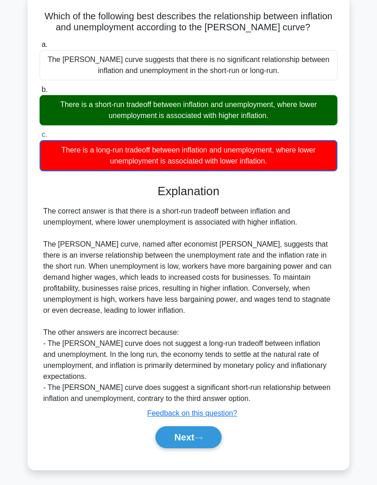
click at [181, 440] on button "Next" at bounding box center [188, 437] width 66 height 22
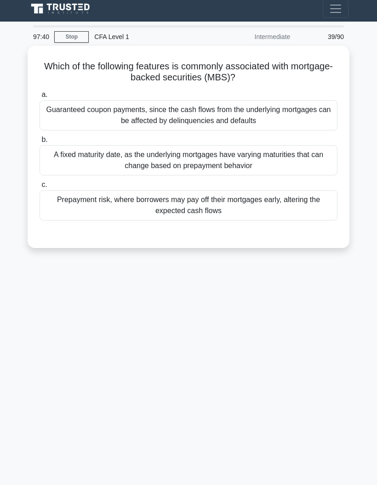
scroll to position [0, 0]
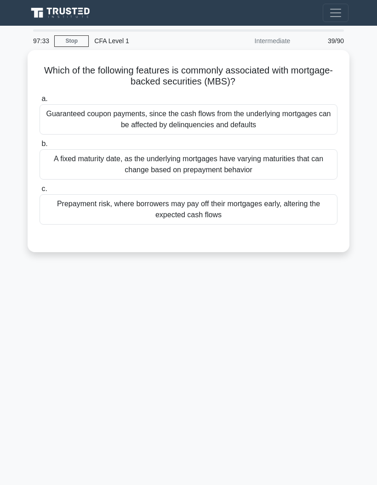
click at [65, 211] on div "Prepayment risk, where borrowers may pay off their mortgages early, altering th…" at bounding box center [189, 209] width 298 height 30
click at [40, 192] on input "c. Prepayment risk, where borrowers may pay off their mortgages early, altering…" at bounding box center [40, 189] width 0 height 6
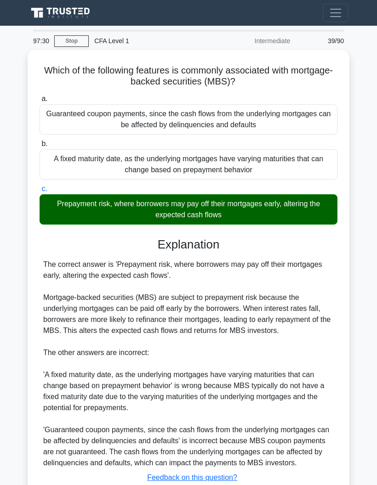
click at [179, 468] on div "The correct answer is 'Prepayment risk, where borrowers may pay off their mortg…" at bounding box center [188, 363] width 290 height 209
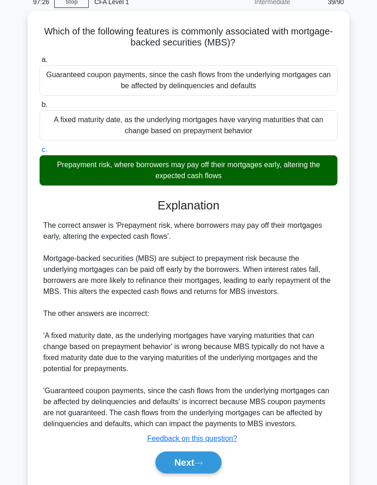
scroll to position [50, 0]
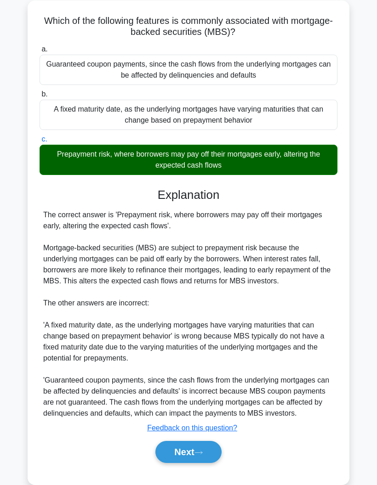
click at [180, 463] on button "Next" at bounding box center [188, 452] width 66 height 22
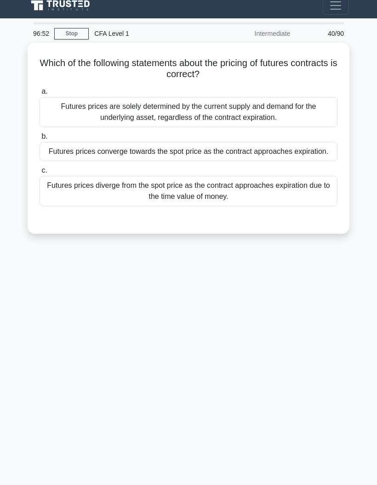
click at [122, 176] on div "Futures prices diverge from the spot price as the contract approaches expiratio…" at bounding box center [189, 191] width 298 height 30
click at [40, 174] on input "c. Futures prices diverge from the spot price as the contract approaches expira…" at bounding box center [40, 171] width 0 height 6
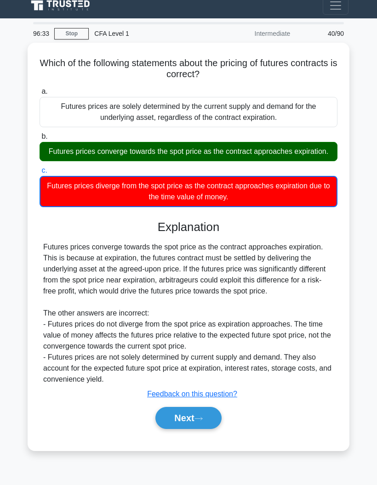
click at [166, 413] on button "Next" at bounding box center [188, 418] width 66 height 22
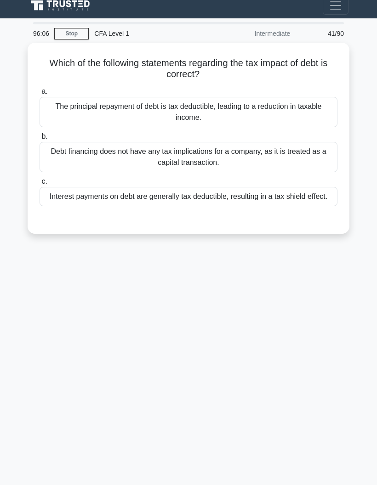
click at [139, 187] on div "Interest payments on debt are generally tax deductible, resulting in a tax shie…" at bounding box center [189, 196] width 298 height 19
click at [40, 185] on input "c. Interest payments on debt are generally tax deductible, resulting in a tax s…" at bounding box center [40, 182] width 0 height 6
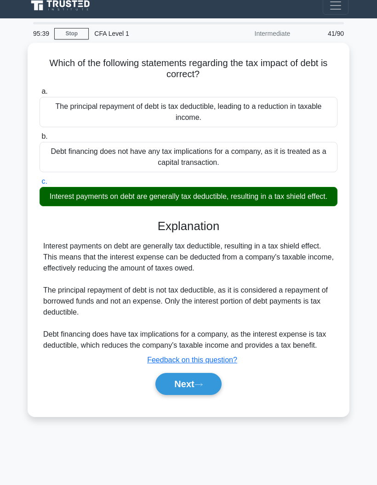
click at [179, 378] on button "Next" at bounding box center [188, 384] width 66 height 22
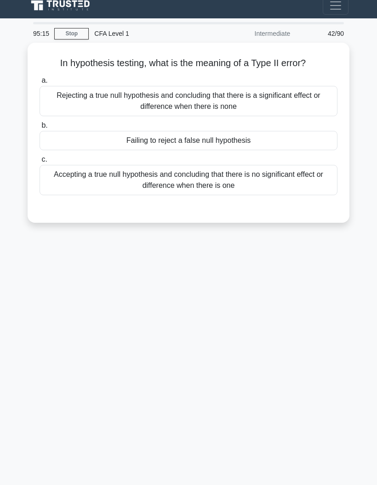
click at [75, 172] on div "Accepting a true null hypothesis and concluding that there is no significant ef…" at bounding box center [189, 180] width 298 height 30
click at [40, 163] on input "c. Accepting a true null hypothesis and concluding that there is no significant…" at bounding box center [40, 160] width 0 height 6
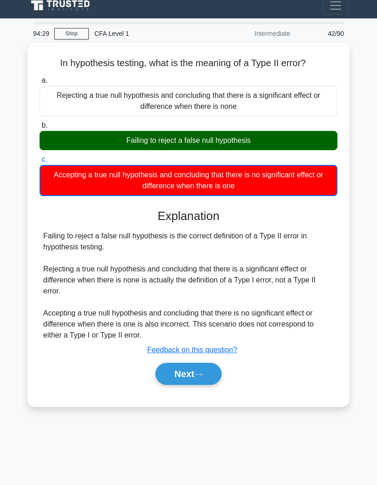
click at [185, 363] on button "Next" at bounding box center [188, 374] width 66 height 22
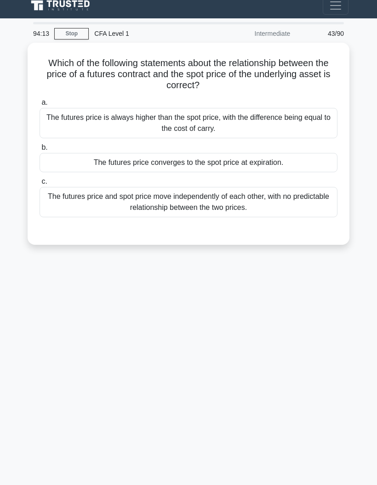
click at [107, 153] on div "The futures price converges to the spot price at expiration." at bounding box center [189, 162] width 298 height 19
click at [40, 145] on input "b. The futures price converges to the spot price at expiration." at bounding box center [40, 148] width 0 height 6
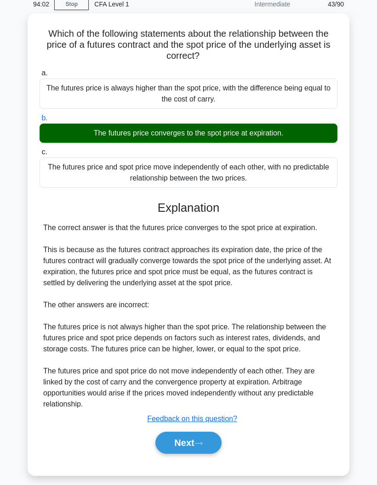
click at [165, 454] on button "Next" at bounding box center [188, 443] width 66 height 22
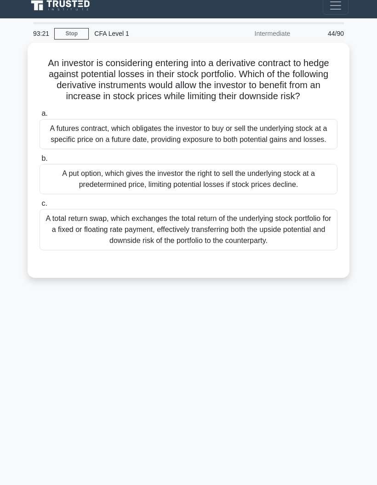
click at [83, 169] on div "A put option, which gives the investor the right to sell the underlying stock a…" at bounding box center [189, 179] width 298 height 30
click at [40, 162] on input "b. A put option, which gives the investor the right to sell the underlying stoc…" at bounding box center [40, 159] width 0 height 6
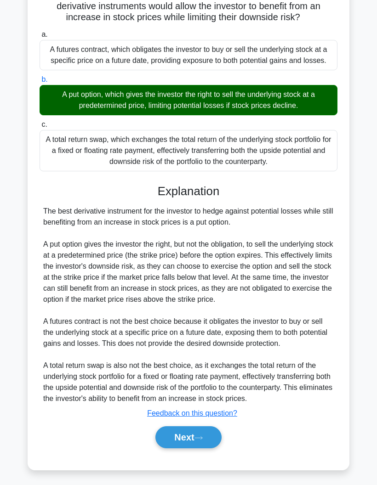
scroll to position [105, 0]
click at [193, 448] on button "Next" at bounding box center [188, 437] width 66 height 22
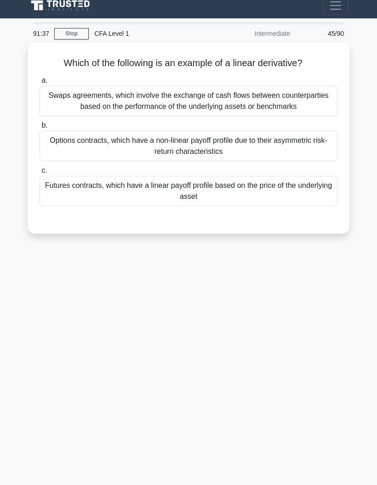
click at [149, 177] on div "Futures contracts, which have a linear payoff profile based on the price of the…" at bounding box center [189, 191] width 298 height 30
click at [40, 174] on input "c. Futures contracts, which have a linear payoff profile based on the price of …" at bounding box center [40, 171] width 0 height 6
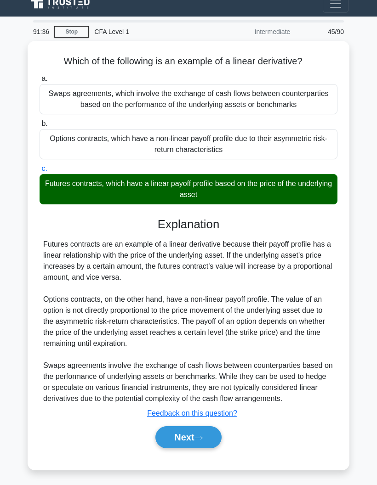
click at [179, 433] on button "Next" at bounding box center [188, 437] width 66 height 22
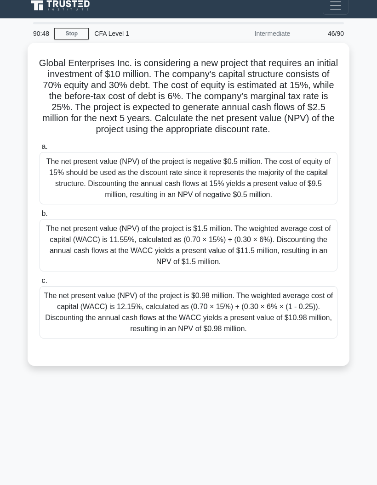
click at [82, 240] on div "The net present value (NPV) of the project is $1.5 million. The weighted averag…" at bounding box center [189, 245] width 298 height 52
click at [40, 217] on input "b. The net present value (NPV) of the project is $1.5 million. The weighted ave…" at bounding box center [40, 214] width 0 height 6
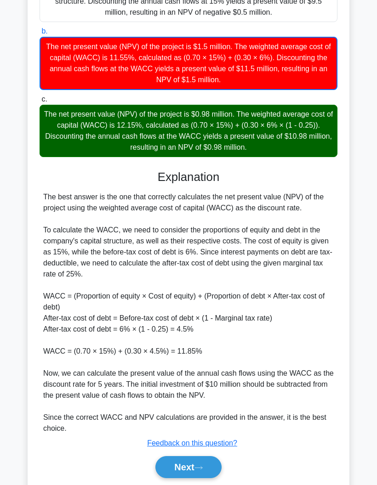
scroll to position [196, 0]
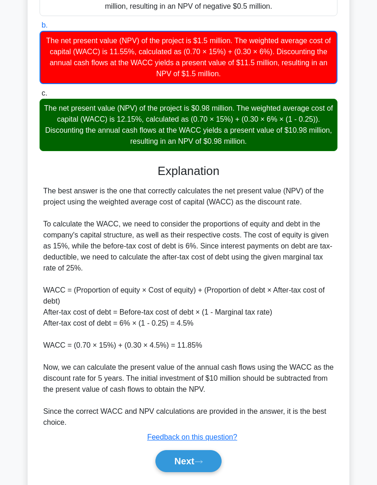
click at [176, 472] on button "Next" at bounding box center [188, 461] width 66 height 22
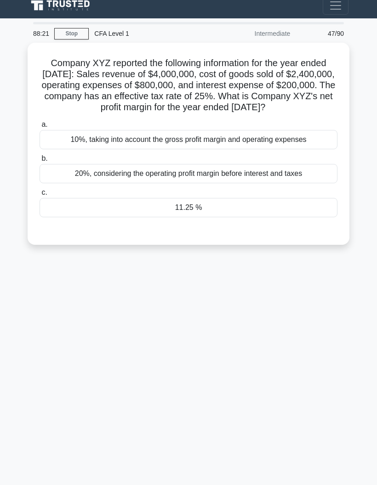
click at [122, 164] on div "20%, considering the operating profit margin before interest and taxes" at bounding box center [189, 173] width 298 height 19
click at [40, 156] on input "b. 20%, considering the operating profit margin before interest and taxes" at bounding box center [40, 159] width 0 height 6
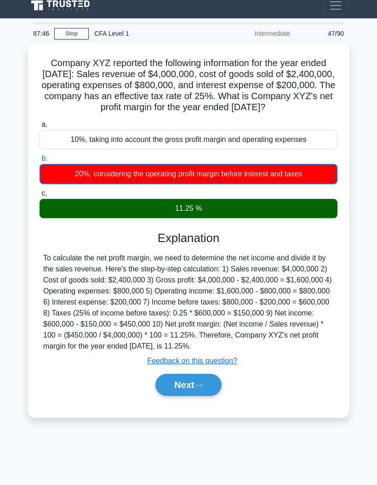
click at [175, 390] on button "Next" at bounding box center [188, 385] width 66 height 22
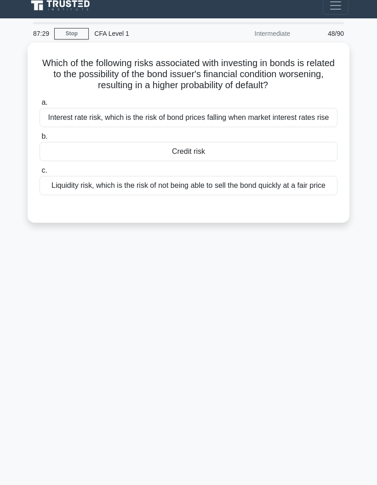
click at [158, 142] on div "a. Interest rate risk, which is the risk of bond prices falling when market int…" at bounding box center [188, 146] width 309 height 102
click at [145, 142] on div "Credit risk" at bounding box center [189, 151] width 298 height 19
click at [40, 140] on input "b. Credit risk" at bounding box center [40, 137] width 0 height 6
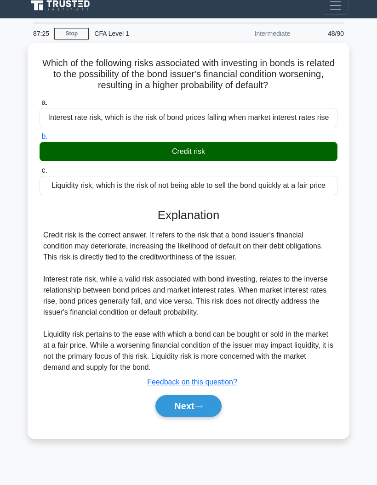
click at [170, 426] on div "a. Interest rate risk, which is the risk of bond prices falling when market int…" at bounding box center [188, 261] width 299 height 333
click at [162, 406] on button "Next" at bounding box center [188, 406] width 66 height 22
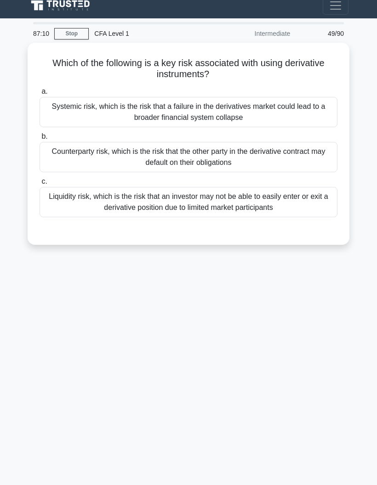
click at [94, 187] on div "Liquidity risk, which is the risk that an investor may not be able to easily en…" at bounding box center [189, 202] width 298 height 30
click at [40, 182] on input "c. Liquidity risk, which is the risk that an investor may not be able to easily…" at bounding box center [40, 182] width 0 height 6
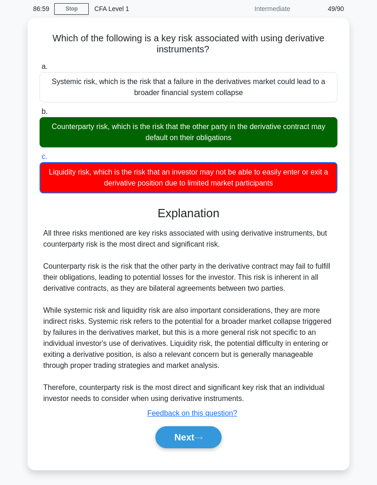
click at [176, 442] on button "Next" at bounding box center [188, 437] width 66 height 22
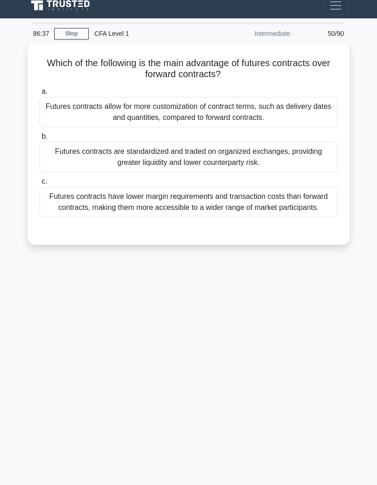
click at [56, 142] on div "Futures contracts are standardized and traded on organized exchanges, providing…" at bounding box center [189, 157] width 298 height 30
click at [40, 134] on input "b. Futures contracts are standardized and traded on organized exchanges, provid…" at bounding box center [40, 137] width 0 height 6
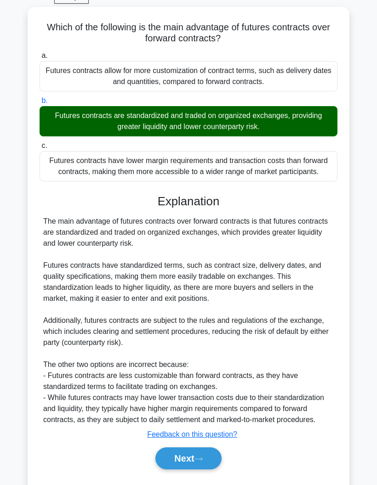
click at [179, 469] on button "Next" at bounding box center [188, 458] width 66 height 22
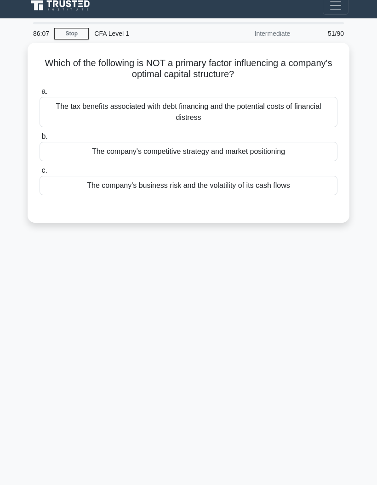
click at [105, 165] on label "c. The company's business risk and the volatility of its cash flows" at bounding box center [189, 180] width 298 height 30
click at [40, 168] on input "c. The company's business risk and the volatility of its cash flows" at bounding box center [40, 171] width 0 height 6
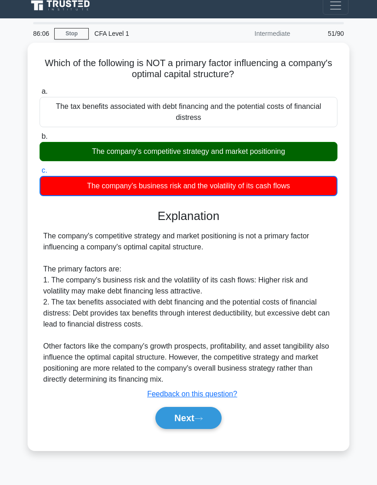
click at [96, 142] on div "The company's competitive strategy and market positioning" at bounding box center [189, 151] width 298 height 19
click at [40, 134] on input "b. The company's competitive strategy and market positioning" at bounding box center [40, 137] width 0 height 6
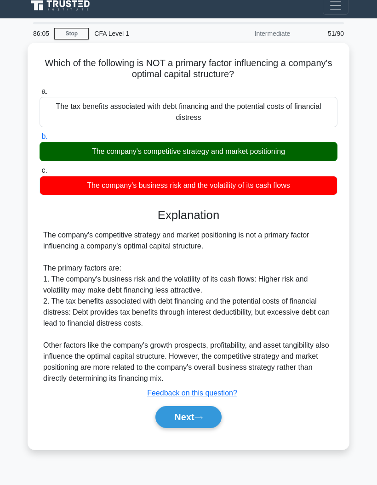
click at [93, 142] on div "The company's competitive strategy and market positioning" at bounding box center [189, 151] width 298 height 19
click at [40, 134] on input "b. The company's competitive strategy and market positioning" at bounding box center [40, 137] width 0 height 6
click at [171, 406] on button "Next" at bounding box center [188, 417] width 66 height 22
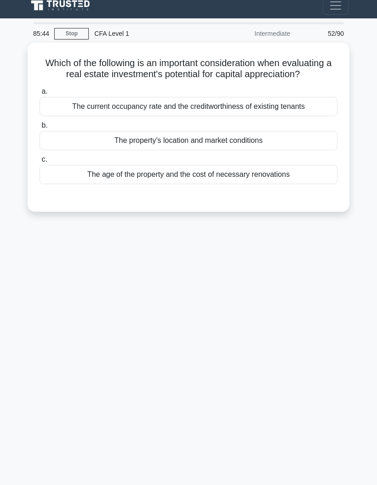
click at [79, 131] on div "The property's location and market conditions" at bounding box center [189, 140] width 298 height 19
click at [40, 126] on input "b. The property's location and market conditions" at bounding box center [40, 126] width 0 height 6
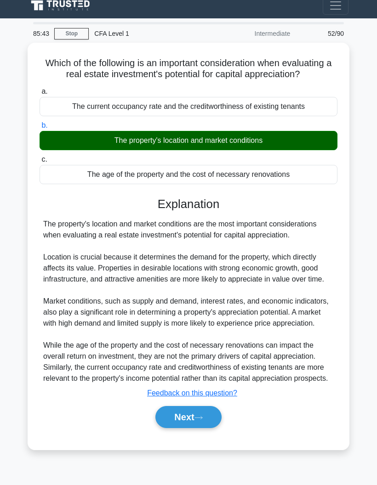
click at [170, 428] on button "Next" at bounding box center [188, 417] width 66 height 22
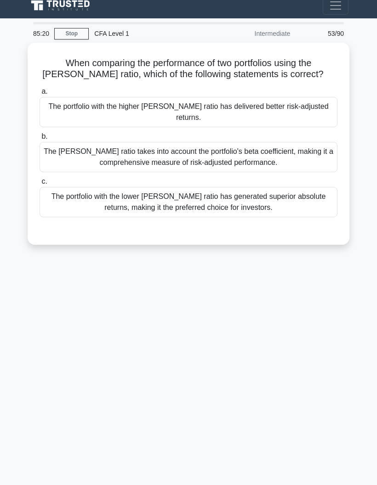
click at [85, 142] on div "The Sharpe ratio takes into account the portfolio's beta coefficient, making it…" at bounding box center [189, 157] width 298 height 30
click at [40, 134] on input "b. The Sharpe ratio takes into account the portfolio's beta coefficient, making…" at bounding box center [40, 137] width 0 height 6
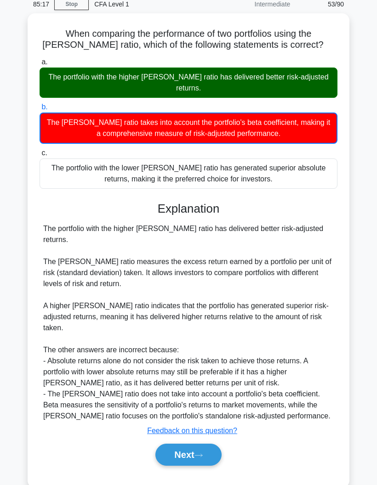
click at [170, 463] on button "Next" at bounding box center [188, 455] width 66 height 22
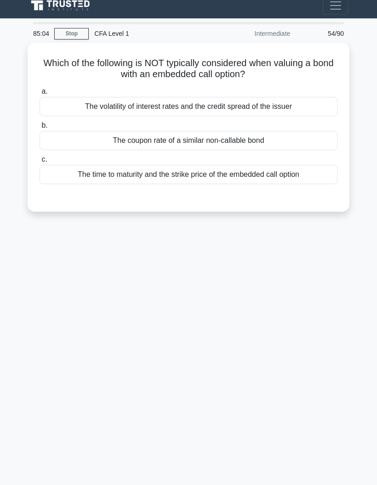
click at [92, 131] on div "The coupon rate of a similar non-callable bond" at bounding box center [189, 140] width 298 height 19
click at [40, 123] on input "b. The coupon rate of a similar non-callable bond" at bounding box center [40, 126] width 0 height 6
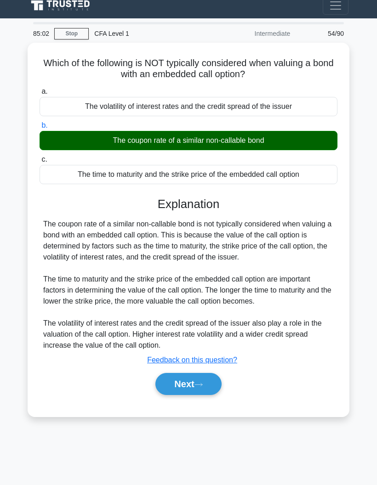
click at [176, 383] on button "Next" at bounding box center [188, 384] width 66 height 22
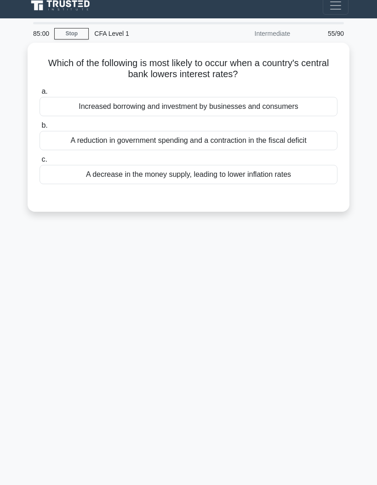
scroll to position [11, 0]
click at [278, 99] on div "Increased borrowing and investment by businesses and consumers" at bounding box center [189, 106] width 298 height 19
click at [40, 95] on input "a. Increased borrowing and investment by businesses and consumers" at bounding box center [40, 92] width 0 height 6
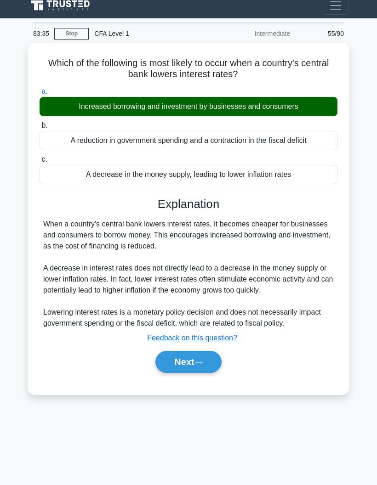
scroll to position [37, 0]
click at [209, 351] on button "Next" at bounding box center [188, 362] width 66 height 22
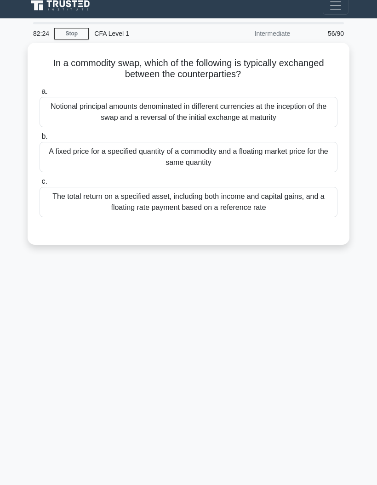
click at [272, 142] on div "A fixed price for a specified quantity of a commodity and a floating market pri…" at bounding box center [189, 157] width 298 height 30
click at [40, 134] on input "b. A fixed price for a specified quantity of a commodity and a floating market …" at bounding box center [40, 137] width 0 height 6
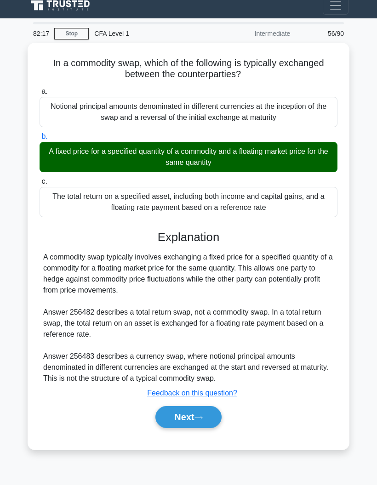
click at [217, 406] on button "Next" at bounding box center [188, 417] width 66 height 22
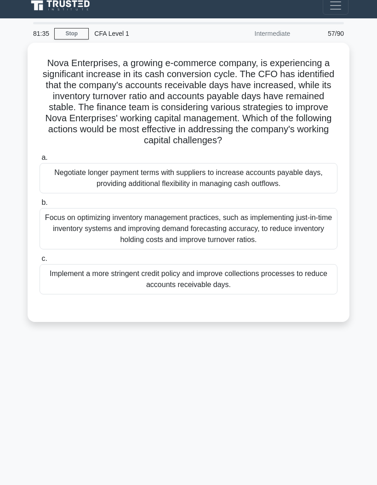
click at [276, 264] on div "Implement a more stringent credit policy and improve collections processes to r…" at bounding box center [189, 279] width 298 height 30
click at [40, 256] on input "c. Implement a more stringent credit policy and improve collections processes t…" at bounding box center [40, 259] width 0 height 6
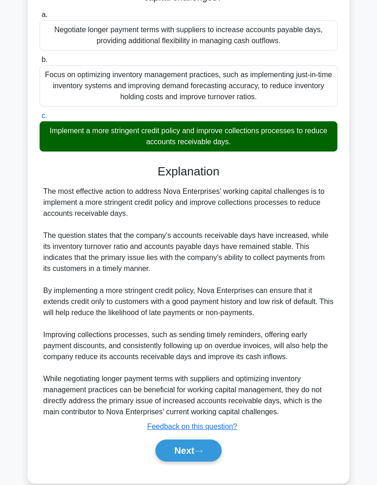
scroll to position [171, 0]
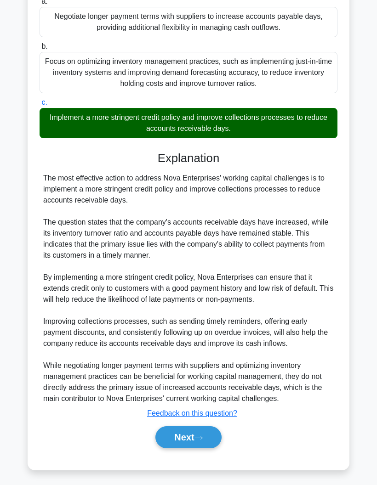
click at [196, 448] on button "Next" at bounding box center [188, 437] width 66 height 22
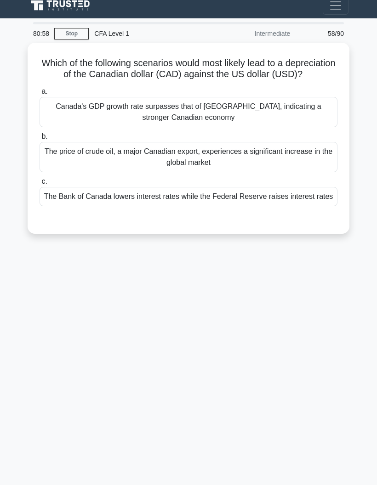
click at [315, 192] on div "The Bank of Canada lowers interest rates while the Federal Reserve raises inter…" at bounding box center [189, 196] width 298 height 19
click at [40, 185] on input "c. The Bank of Canada lowers interest rates while the Federal Reserve raises in…" at bounding box center [40, 182] width 0 height 6
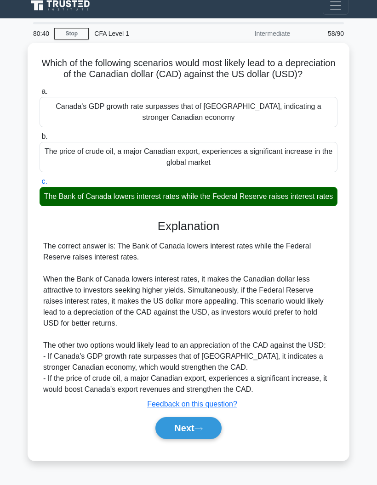
click at [197, 429] on button "Next" at bounding box center [188, 428] width 66 height 22
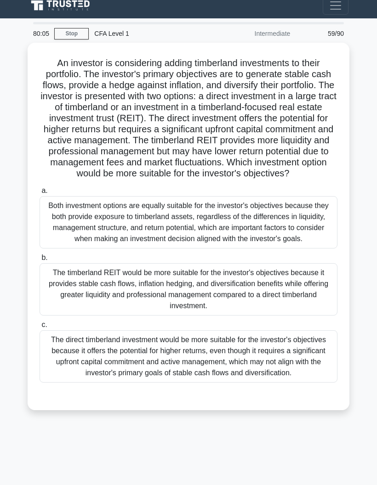
click at [298, 285] on div "The timberland REIT would be more suitable for the investor's objectives becaus…" at bounding box center [189, 289] width 298 height 52
click at [40, 261] on input "b. The timberland REIT would be more suitable for the investor's objectives bec…" at bounding box center [40, 258] width 0 height 6
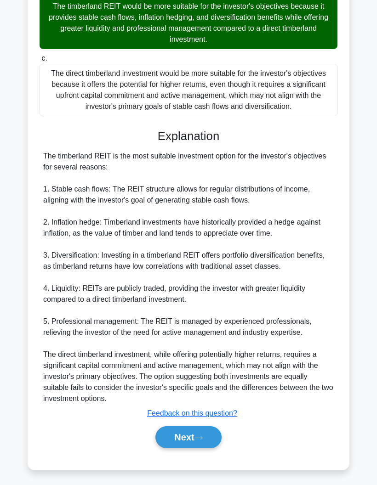
scroll to position [314, 0]
click at [209, 448] on button "Next" at bounding box center [188, 437] width 66 height 22
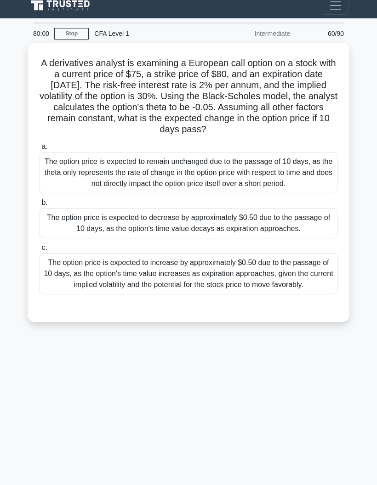
scroll to position [37, 0]
click at [331, 170] on div "The option price is expected to remain unchanged due to the passage of 10 days,…" at bounding box center [189, 172] width 298 height 41
click at [40, 150] on input "a. The option price is expected to remain unchanged due to the passage of 10 da…" at bounding box center [40, 147] width 0 height 6
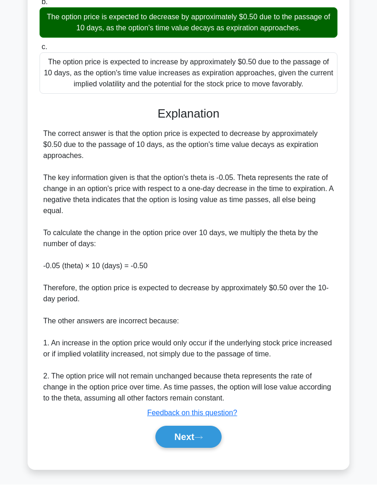
scroll to position [227, 0]
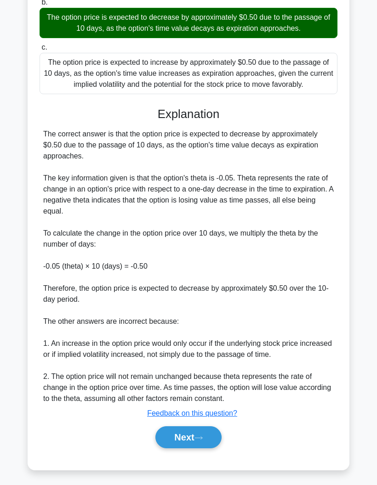
click at [209, 448] on button "Next" at bounding box center [188, 437] width 66 height 22
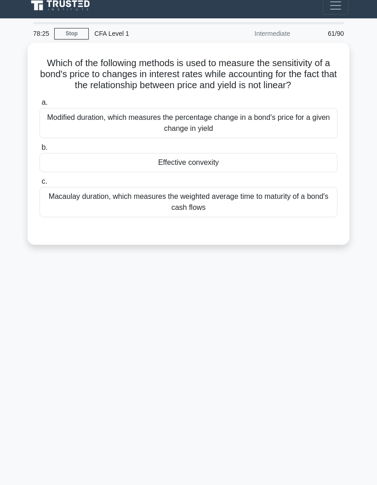
scroll to position [29, 0]
click at [278, 153] on div "Effective convexity" at bounding box center [189, 162] width 298 height 19
click at [40, 151] on input "b. Effective convexity" at bounding box center [40, 148] width 0 height 6
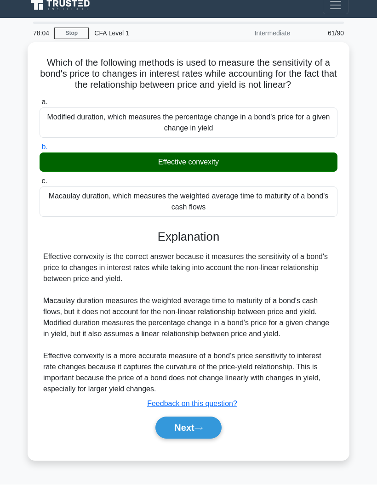
scroll to position [37, 0]
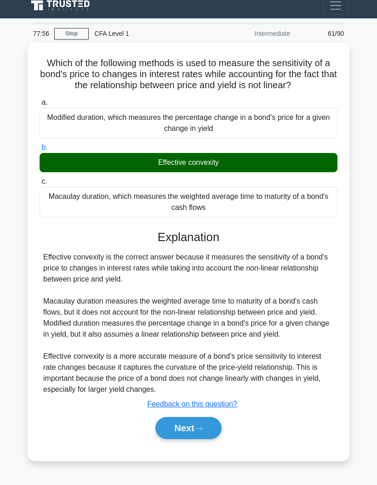
click at [203, 417] on button "Next" at bounding box center [188, 428] width 66 height 22
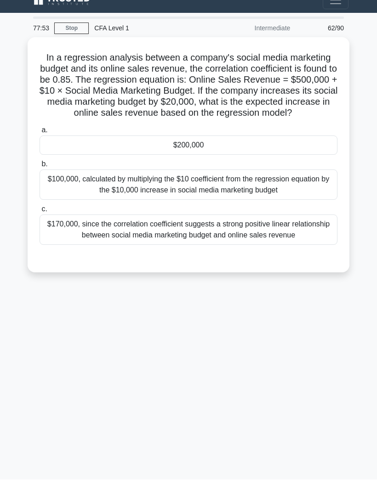
scroll to position [17, 0]
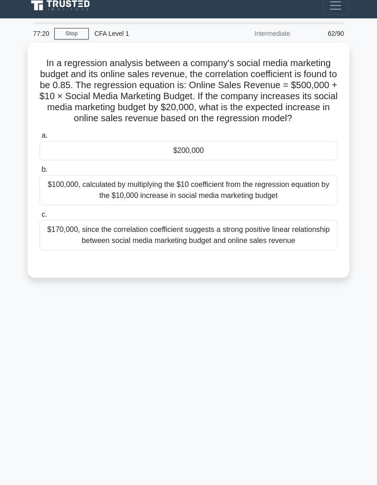
click at [260, 152] on div "$200,000" at bounding box center [189, 150] width 298 height 19
click at [40, 139] on input "a. $200,000" at bounding box center [40, 136] width 0 height 6
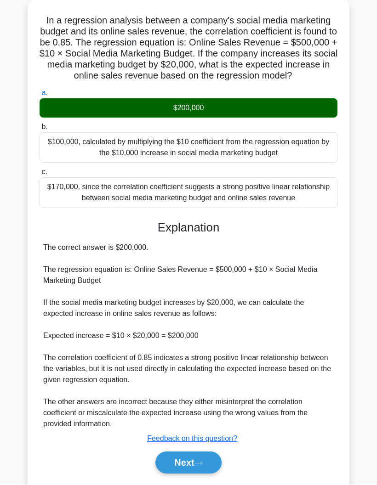
scroll to position [0, 0]
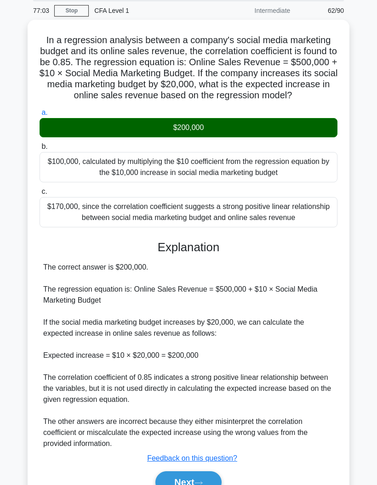
click at [189, 485] on button "Next" at bounding box center [188, 482] width 66 height 22
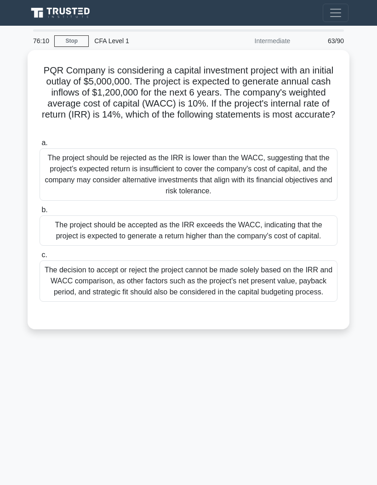
click at [313, 179] on div "The project should be rejected as the IRR is lower than the WACC, suggesting th…" at bounding box center [189, 174] width 298 height 52
click at [40, 146] on input "a. The project should be rejected as the IRR is lower than the WACC, suggesting…" at bounding box center [40, 143] width 0 height 6
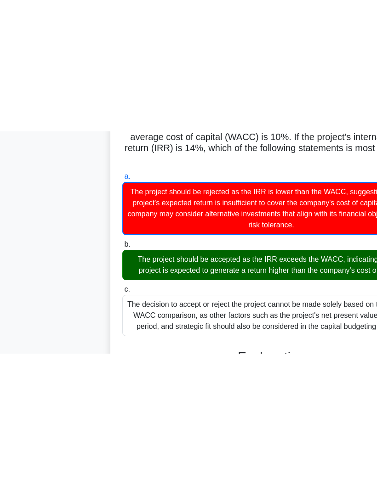
scroll to position [99, 0]
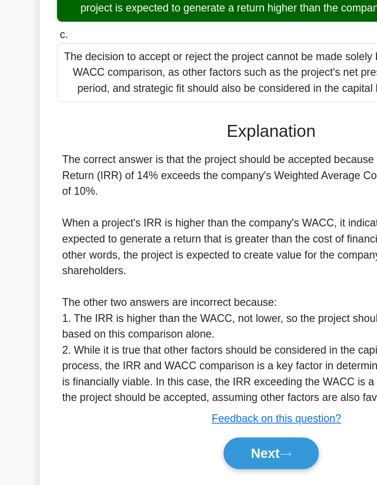
click at [194, 426] on button "Next" at bounding box center [188, 437] width 66 height 22
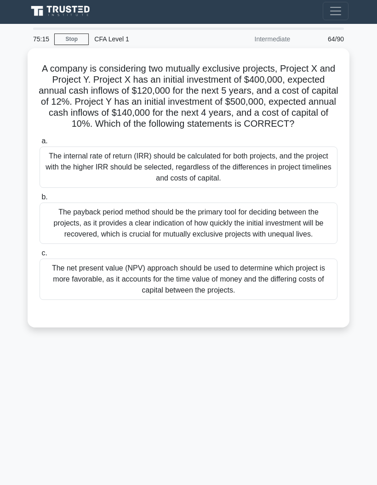
scroll to position [0, 0]
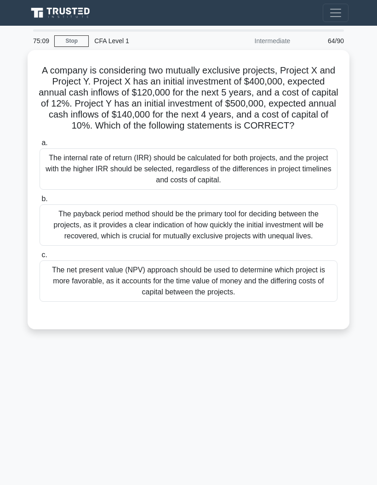
click at [291, 302] on div "The net present value (NPV) approach should be used to determine which project …" at bounding box center [189, 280] width 298 height 41
click at [40, 258] on input "c. The net present value (NPV) approach should be used to determine which proje…" at bounding box center [40, 255] width 0 height 6
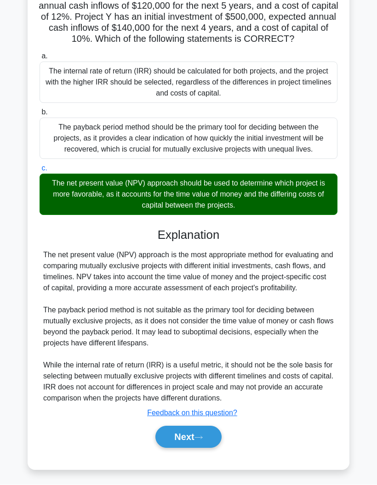
scroll to position [94, 0]
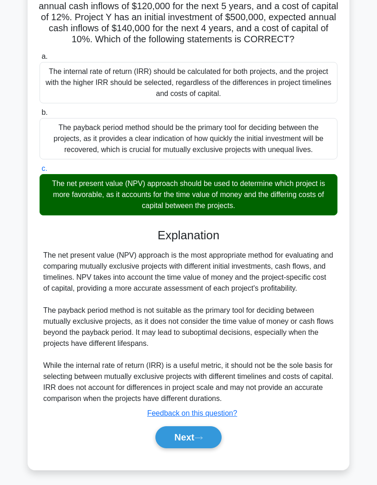
click at [207, 448] on button "Next" at bounding box center [188, 437] width 66 height 22
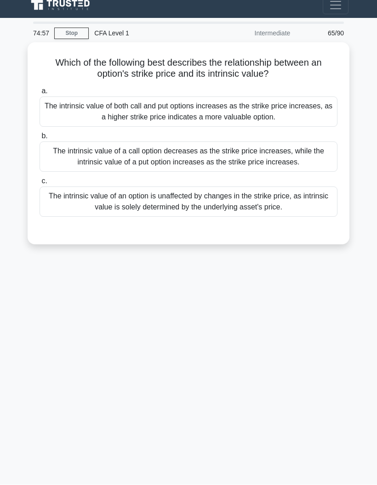
scroll to position [0, 0]
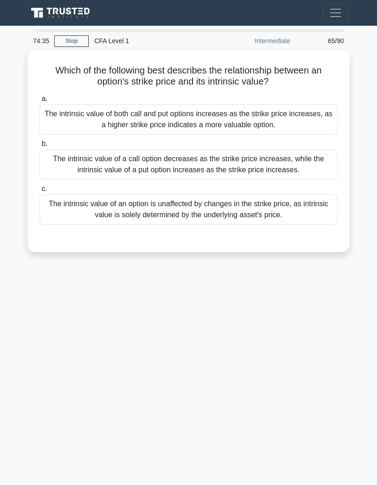
click at [313, 126] on div "The intrinsic value of both call and put options increases as the strike price …" at bounding box center [189, 119] width 298 height 30
click at [40, 102] on input "a. The intrinsic value of both call and put options increases as the strike pri…" at bounding box center [40, 99] width 0 height 6
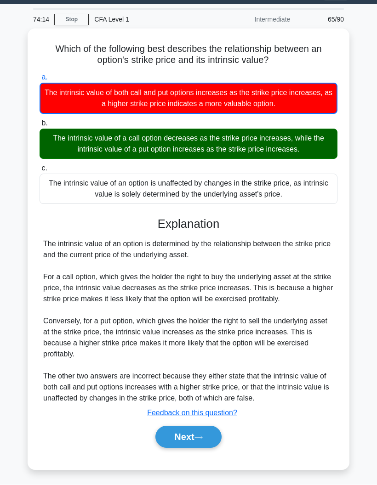
scroll to position [54, 0]
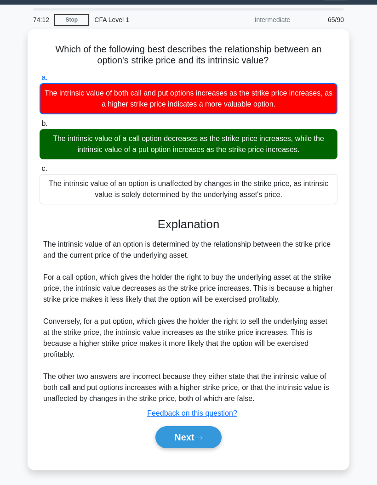
click at [214, 432] on button "Next" at bounding box center [188, 437] width 66 height 22
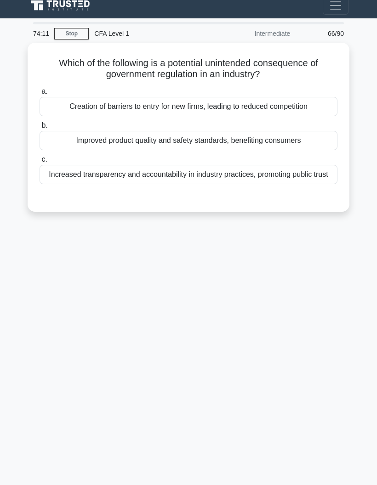
scroll to position [0, 0]
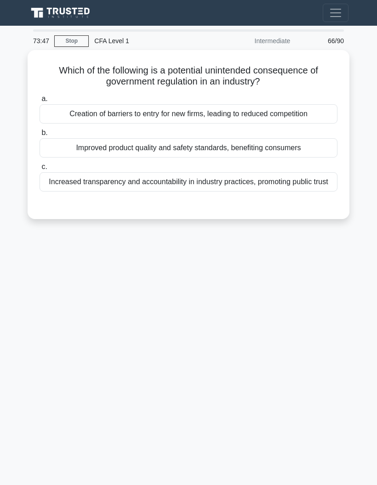
click at [316, 113] on div "Creation of barriers to entry for new firms, leading to reduced competition" at bounding box center [189, 113] width 298 height 19
click at [40, 102] on input "a. Creation of barriers to entry for new firms, leading to reduced competition" at bounding box center [40, 99] width 0 height 6
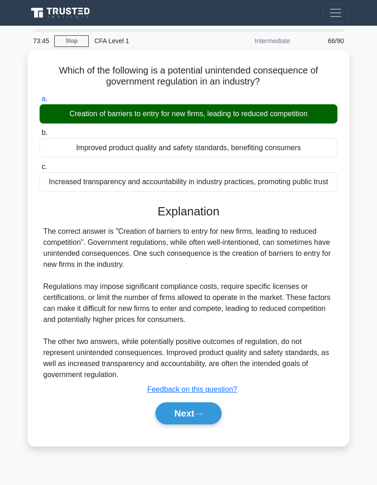
click at [208, 424] on button "Next" at bounding box center [188, 413] width 66 height 22
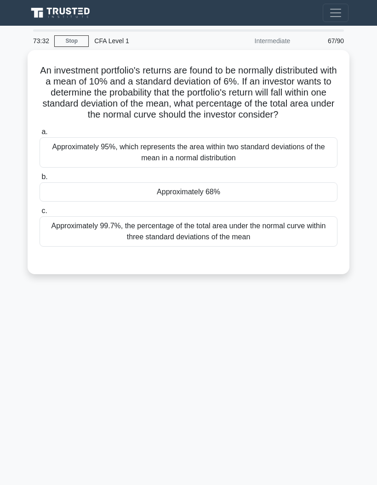
click at [284, 202] on div "Approximately 68%" at bounding box center [189, 191] width 298 height 19
click at [40, 180] on input "b. Approximately 68%" at bounding box center [40, 177] width 0 height 6
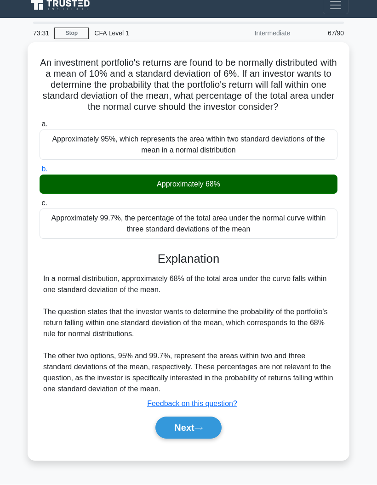
scroll to position [28, 0]
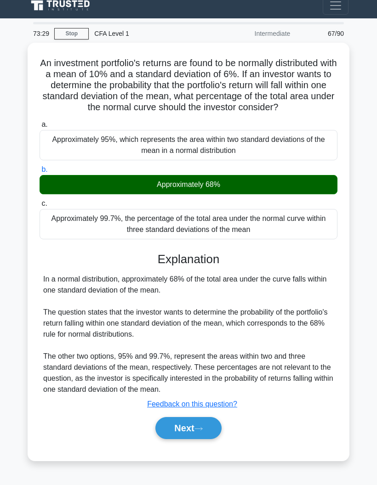
click at [217, 420] on button "Next" at bounding box center [188, 428] width 66 height 22
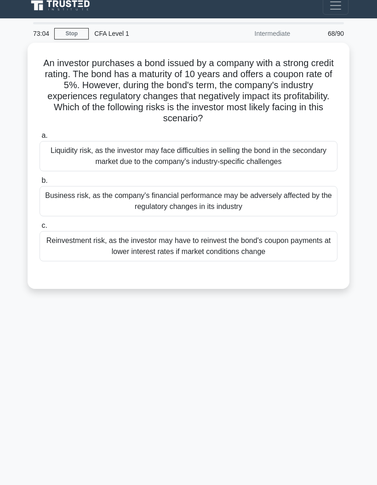
click at [318, 188] on div "Business risk, as the company's financial performance may be adversely affected…" at bounding box center [189, 201] width 298 height 30
click at [40, 184] on input "b. Business risk, as the company's financial performance may be adversely affec…" at bounding box center [40, 181] width 0 height 6
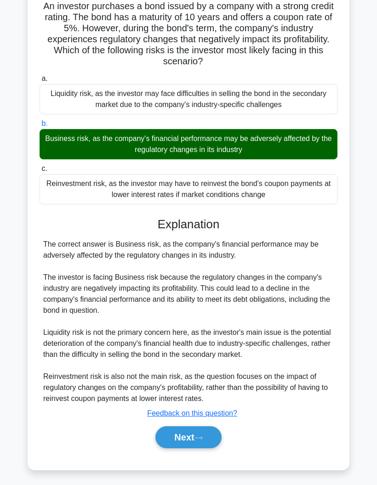
scroll to position [69, 0]
click at [213, 437] on button "Next" at bounding box center [188, 437] width 66 height 22
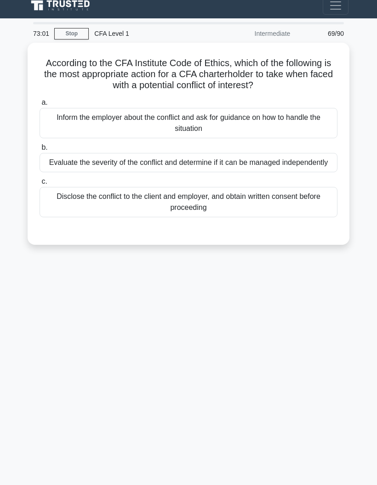
scroll to position [37, 0]
click at [321, 195] on div "Disclose the conflict to the client and employer, and obtain written consent be…" at bounding box center [189, 202] width 298 height 30
click at [40, 185] on input "c. Disclose the conflict to the client and employer, and obtain written consent…" at bounding box center [40, 182] width 0 height 6
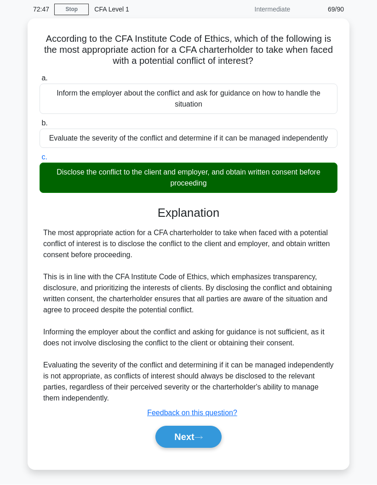
scroll to position [64, 0]
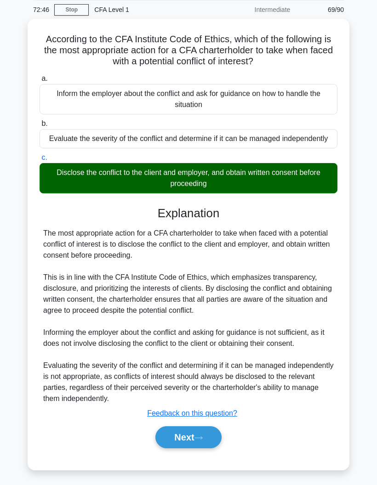
click at [203, 435] on icon at bounding box center [198, 437] width 8 height 5
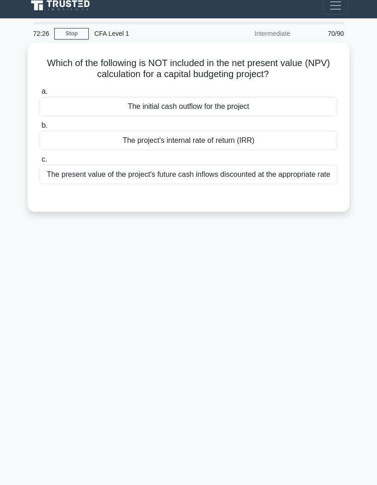
click at [306, 97] on div "The initial cash outflow for the project" at bounding box center [189, 106] width 298 height 19
click at [40, 89] on input "a. The initial cash outflow for the project" at bounding box center [40, 92] width 0 height 6
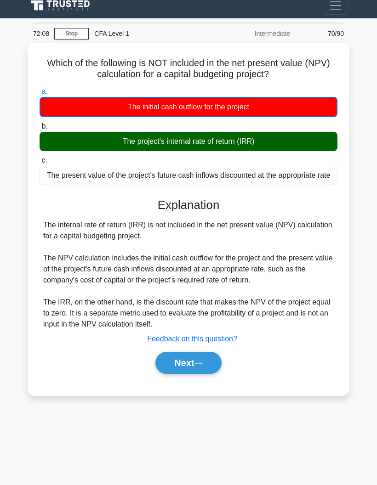
click at [221, 354] on button "Next" at bounding box center [188, 363] width 66 height 22
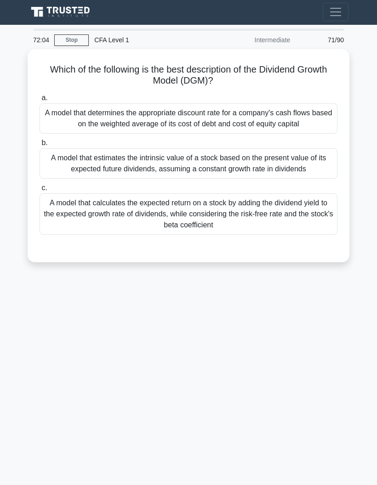
scroll to position [0, 0]
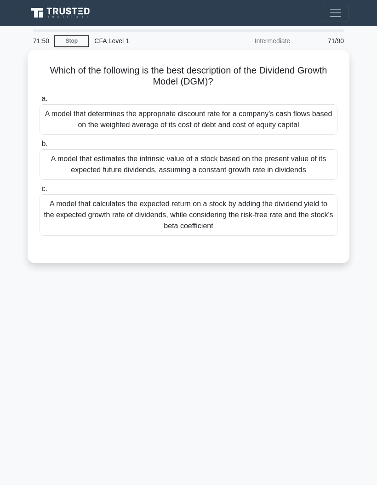
click at [318, 178] on div "A model that estimates the intrinsic value of a stock based on the present valu…" at bounding box center [189, 164] width 298 height 30
click at [40, 147] on input "b. A model that estimates the intrinsic value of a stock based on the present v…" at bounding box center [40, 144] width 0 height 6
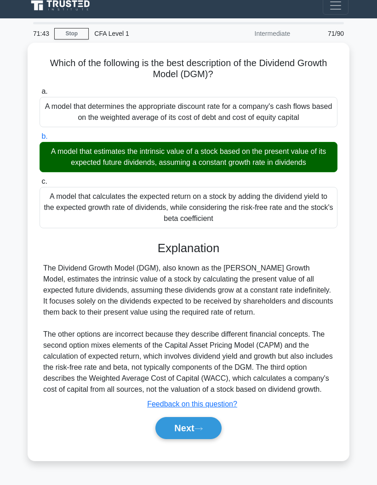
scroll to position [42, 0]
click at [204, 431] on button "Next" at bounding box center [188, 428] width 66 height 22
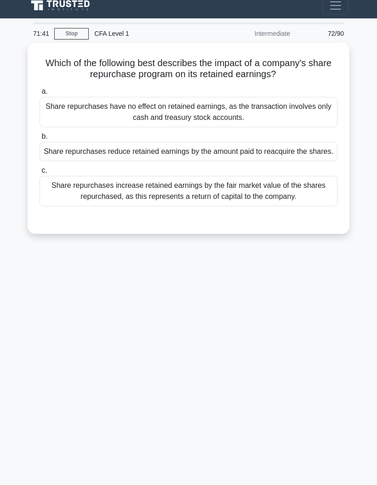
scroll to position [37, 0]
click at [314, 97] on div "Share repurchases have no effect on retained earnings, as the transaction invol…" at bounding box center [189, 112] width 298 height 30
click at [40, 89] on input "a. Share repurchases have no effect on retained earnings, as the transaction in…" at bounding box center [40, 92] width 0 height 6
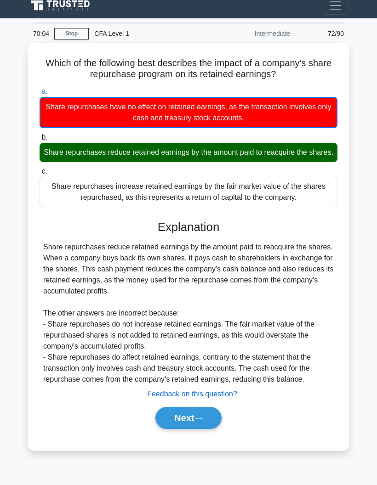
click at [208, 411] on button "Next" at bounding box center [188, 418] width 66 height 22
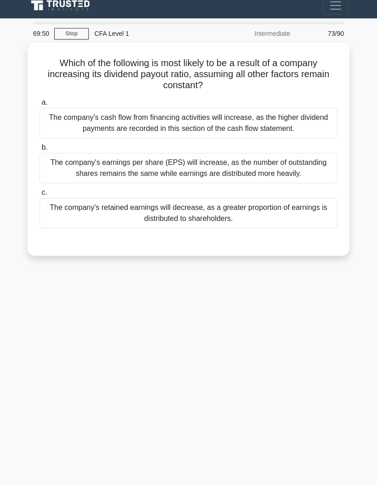
click at [311, 153] on div "The company's earnings per share (EPS) will increase, as the number of outstand…" at bounding box center [189, 168] width 298 height 30
click at [40, 145] on input "b. The company's earnings per share (EPS) will increase, as the number of outst…" at bounding box center [40, 148] width 0 height 6
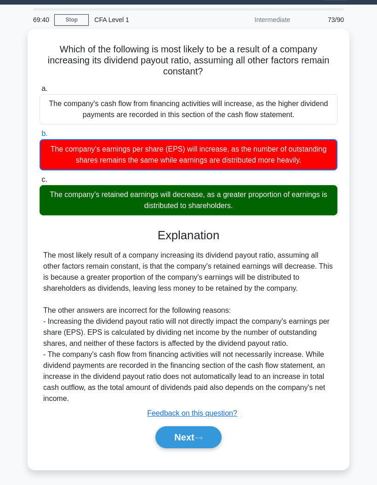
click at [215, 448] on button "Next" at bounding box center [188, 437] width 66 height 22
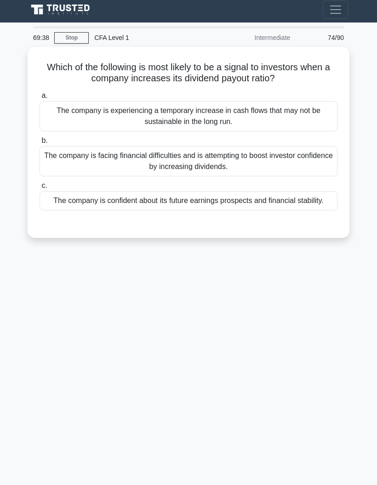
scroll to position [3, 0]
click at [316, 211] on div "The company is confident about its future earnings prospects and financial stab…" at bounding box center [189, 201] width 298 height 19
click at [40, 189] on input "c. The company is confident about its future earnings prospects and financial s…" at bounding box center [40, 186] width 0 height 6
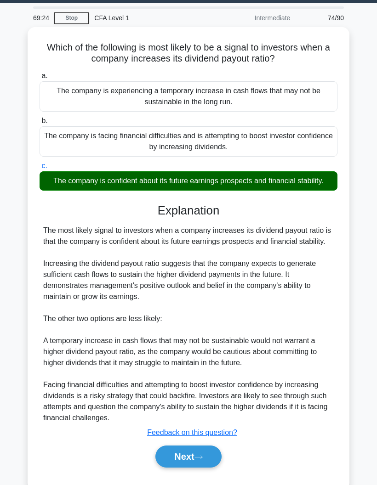
scroll to position [75, 0]
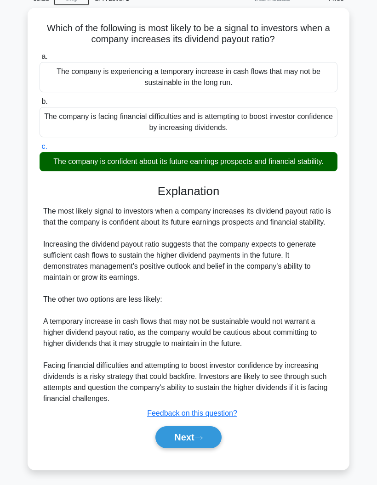
click at [203, 437] on icon at bounding box center [198, 437] width 8 height 5
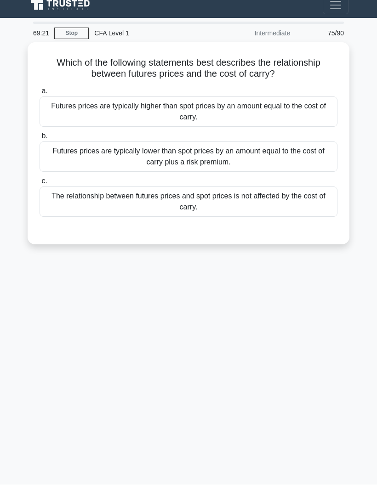
scroll to position [13, 0]
click at [326, 153] on div "Futures prices are typically lower than spot prices by an amount equal to the c…" at bounding box center [189, 157] width 298 height 30
click at [40, 140] on input "b. Futures prices are typically lower than spot prices by an amount equal to th…" at bounding box center [40, 137] width 0 height 6
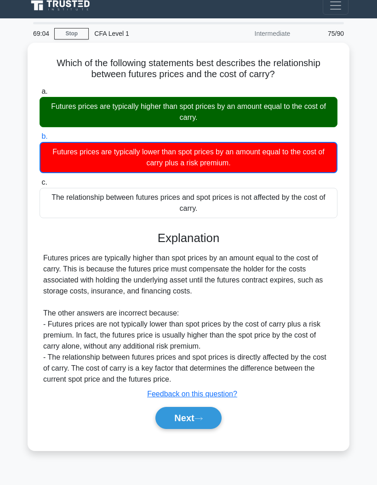
click at [219, 409] on button "Next" at bounding box center [188, 418] width 66 height 22
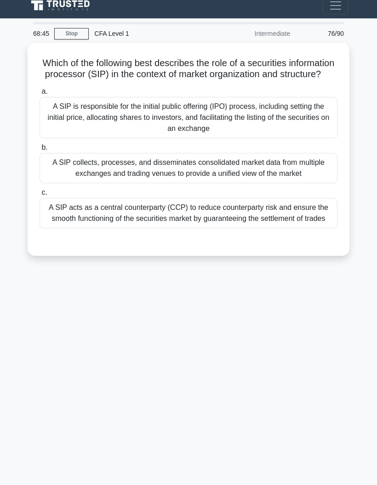
click at [312, 179] on div "A SIP collects, processes, and disseminates consolidated market data from multi…" at bounding box center [189, 168] width 298 height 30
click at [40, 151] on input "b. A SIP collects, processes, and disseminates consolidated market data from mu…" at bounding box center [40, 148] width 0 height 6
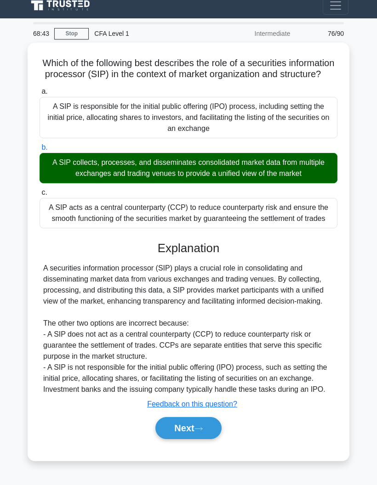
scroll to position [53, 0]
click at [211, 439] on button "Next" at bounding box center [188, 428] width 66 height 22
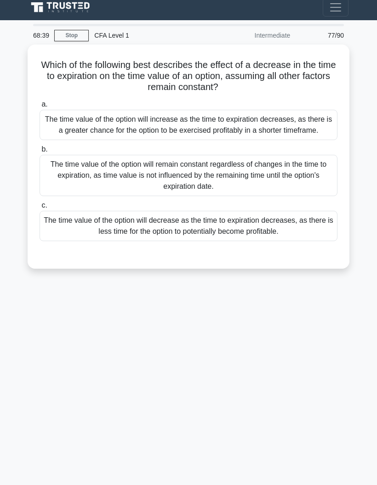
scroll to position [3, 0]
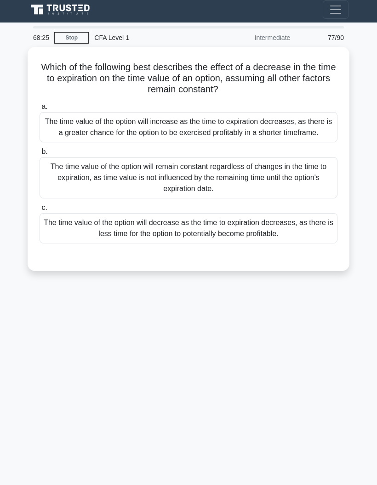
click at [316, 198] on div "The time value of the option will remain constant regardless of changes in the …" at bounding box center [189, 177] width 298 height 41
click at [40, 155] on input "b. The time value of the option will remain constant regardless of changes in t…" at bounding box center [40, 152] width 0 height 6
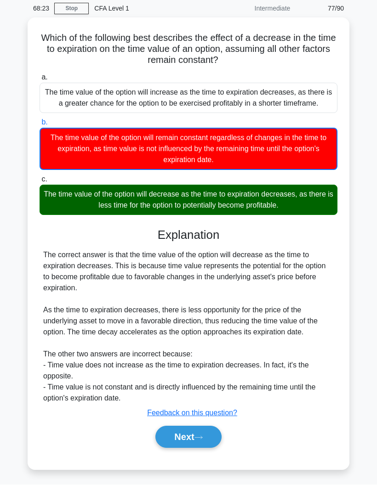
scroll to position [54, 0]
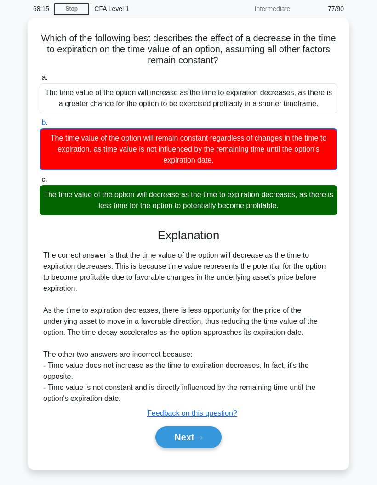
click at [212, 448] on button "Next" at bounding box center [188, 437] width 66 height 22
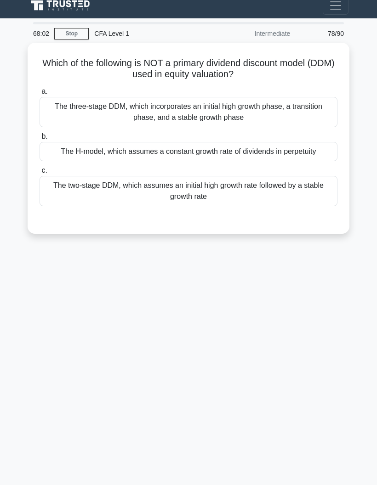
click at [311, 178] on div "The two-stage DDM, which assumes an initial high growth rate followed by a stab…" at bounding box center [189, 191] width 298 height 30
click at [40, 174] on input "c. The two-stage DDM, which assumes an initial high growth rate followed by a s…" at bounding box center [40, 171] width 0 height 6
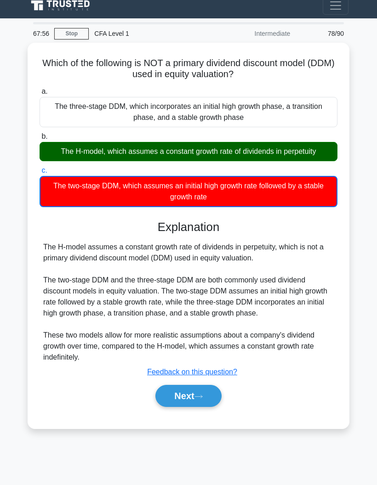
click at [203, 396] on icon at bounding box center [198, 396] width 8 height 5
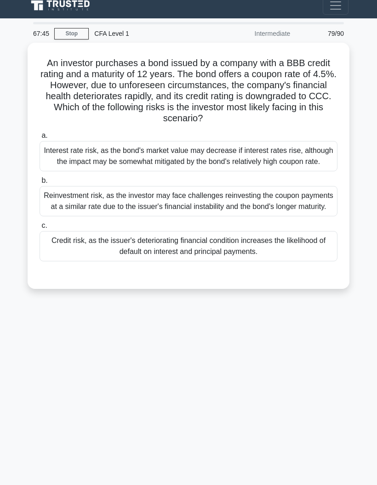
click at [235, 252] on div "Credit risk, as the issuer's deteriorating financial condition increases the li…" at bounding box center [189, 246] width 298 height 30
click at [40, 229] on input "c. Credit risk, as the issuer's deteriorating financial condition increases the…" at bounding box center [40, 226] width 0 height 6
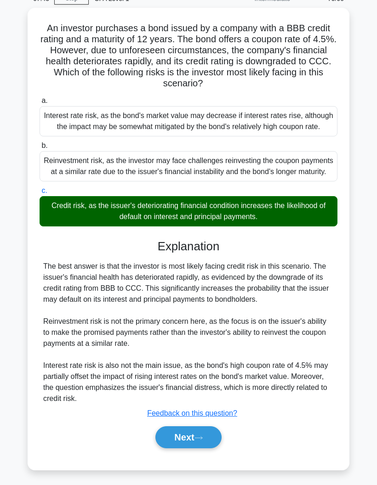
scroll to position [0, 0]
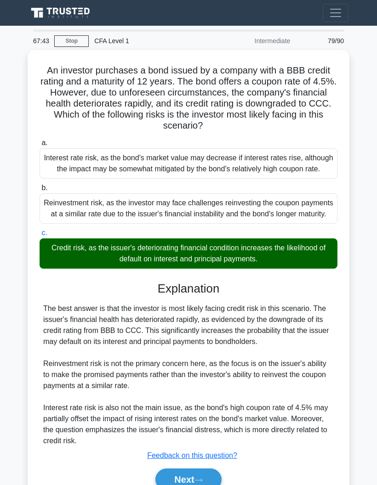
click at [205, 446] on div "The best answer is that the investor is most likely facing credit risk in this …" at bounding box center [188, 374] width 290 height 143
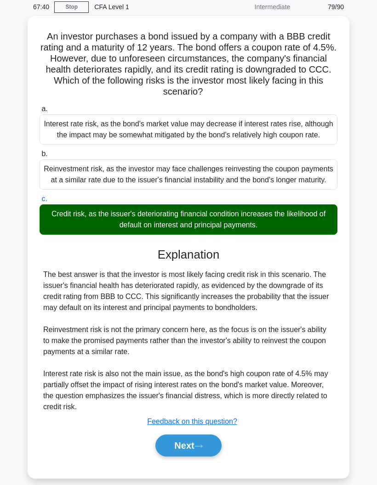
scroll to position [35, 0]
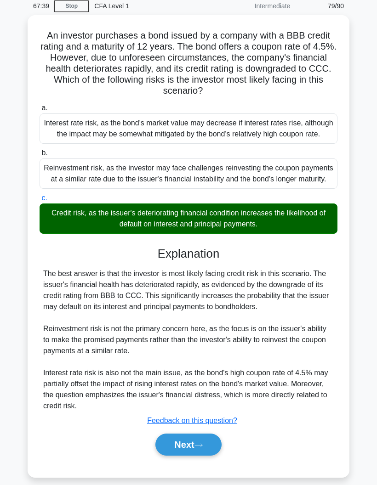
click at [203, 448] on icon at bounding box center [198, 445] width 8 height 5
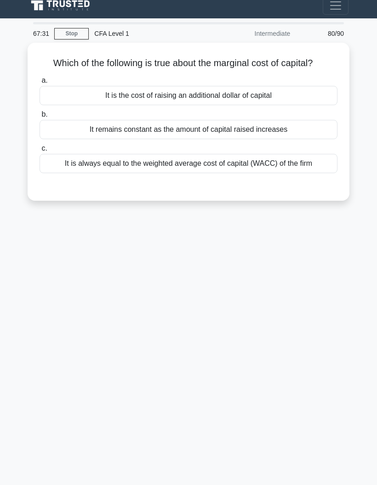
click at [303, 86] on div "It is the cost of raising an additional dollar of capital" at bounding box center [189, 95] width 298 height 19
click at [40, 78] on input "a. It is the cost of raising an additional dollar of capital" at bounding box center [40, 81] width 0 height 6
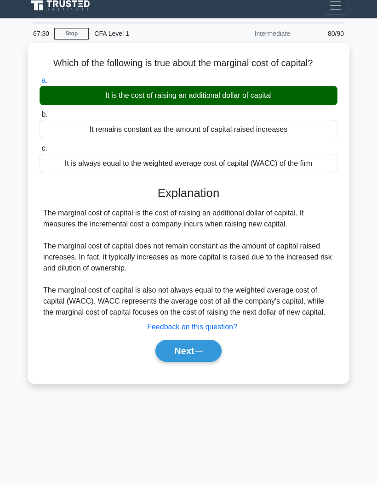
click at [214, 344] on button "Next" at bounding box center [188, 351] width 66 height 22
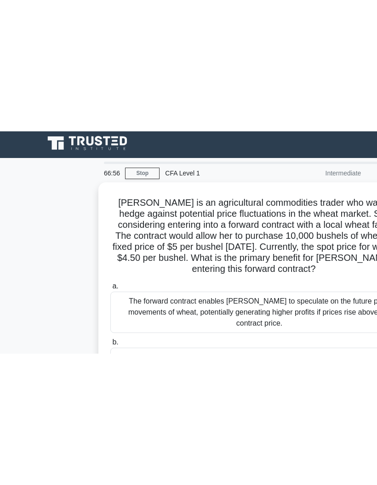
scroll to position [0, 0]
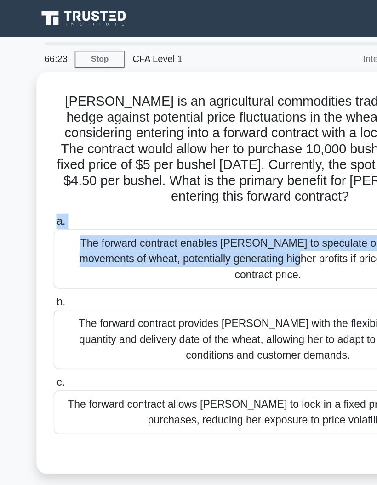
click at [199, 189] on div "The forward contract enables Sarah to speculate on the future price movements o…" at bounding box center [189, 179] width 298 height 41
click at [40, 157] on input "a. The forward contract enables Sarah to speculate on the future price movement…" at bounding box center [40, 154] width 0 height 6
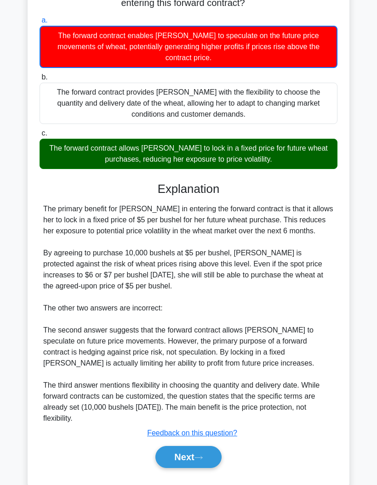
scroll to position [150, 0]
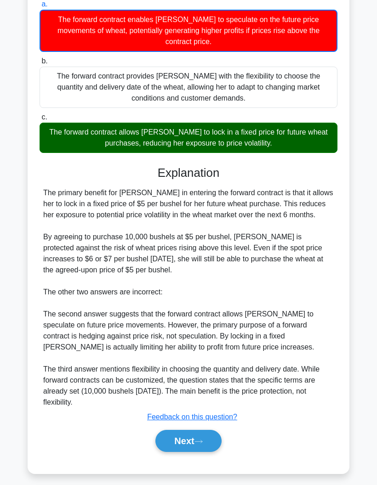
click at [209, 452] on button "Next" at bounding box center [188, 441] width 66 height 22
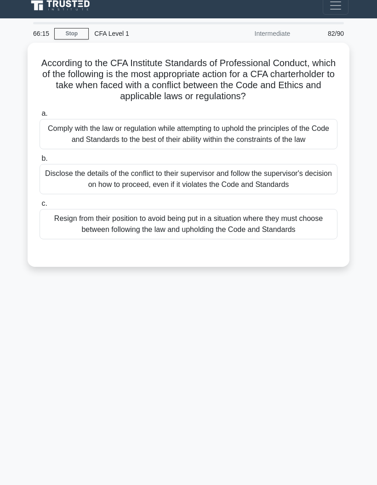
scroll to position [37, 0]
click at [51, 119] on div "Comply with the law or regulation while attempting to uphold the principles of …" at bounding box center [189, 134] width 298 height 30
click at [40, 115] on input "a. Comply with the law or regulation while attempting to uphold the principles …" at bounding box center [40, 114] width 0 height 6
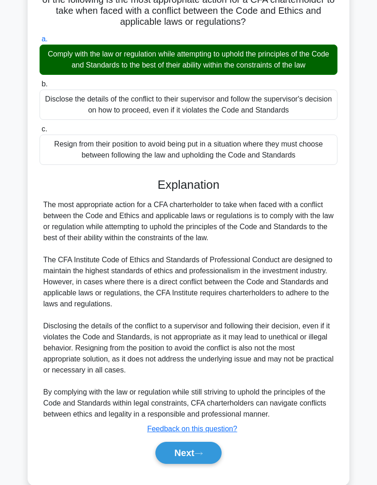
scroll to position [116, 0]
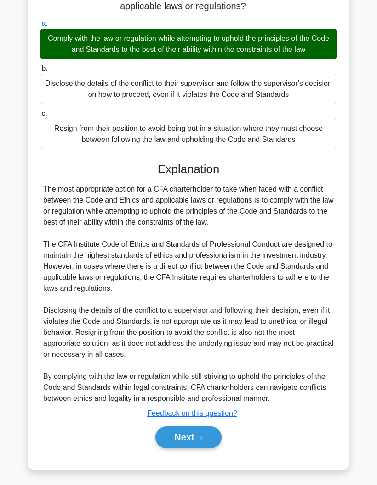
click at [204, 448] on button "Next" at bounding box center [188, 437] width 66 height 22
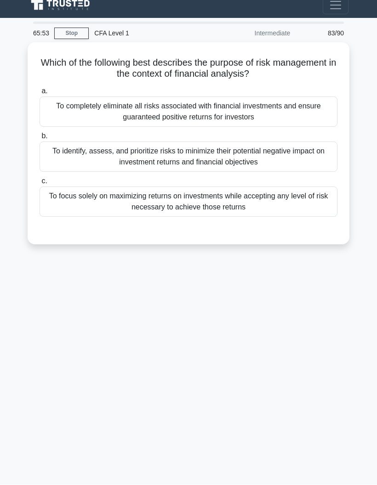
scroll to position [0, 0]
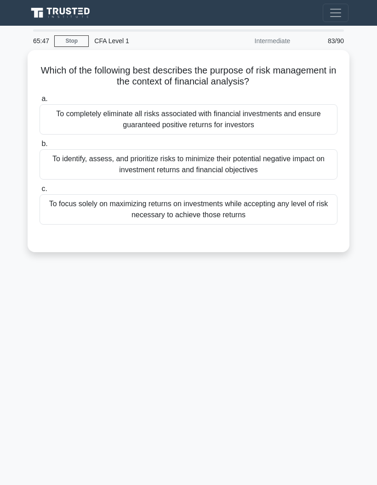
click at [56, 152] on div "To identify, assess, and prioritize risks to minimize their potential negative …" at bounding box center [189, 164] width 298 height 30
click at [40, 147] on input "b. To identify, assess, and prioritize risks to minimize their potential negati…" at bounding box center [40, 144] width 0 height 6
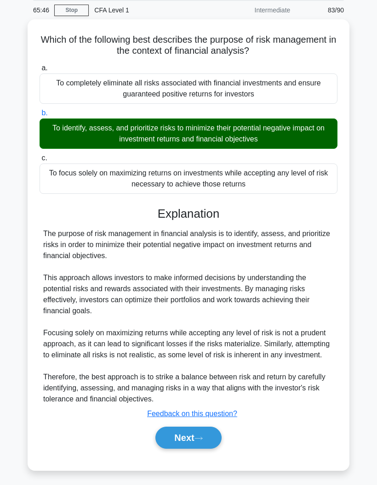
scroll to position [42, 0]
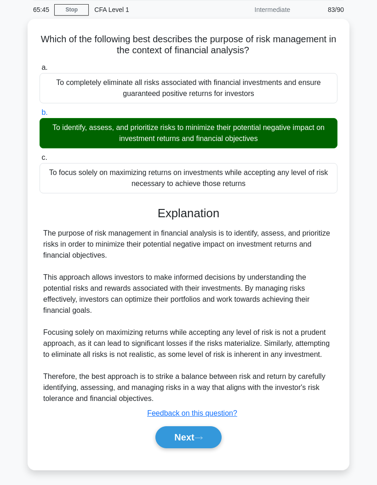
click at [203, 437] on icon at bounding box center [198, 437] width 8 height 5
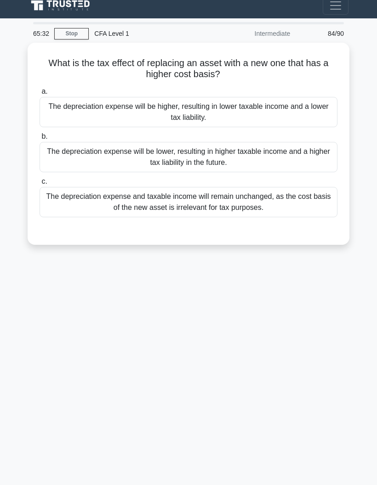
click at [47, 97] on div "The depreciation expense will be higher, resulting in lower taxable income and …" at bounding box center [189, 112] width 298 height 30
click at [40, 89] on input "a. The depreciation expense will be higher, resulting in lower taxable income a…" at bounding box center [40, 92] width 0 height 6
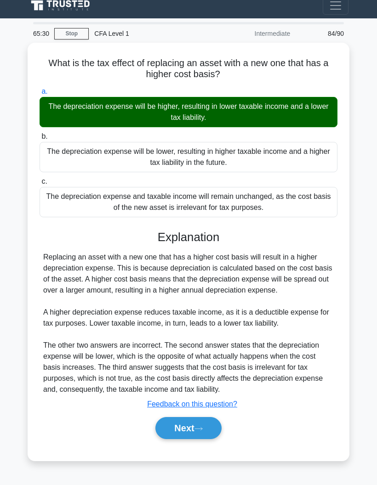
click at [203, 436] on button "Next" at bounding box center [188, 428] width 66 height 22
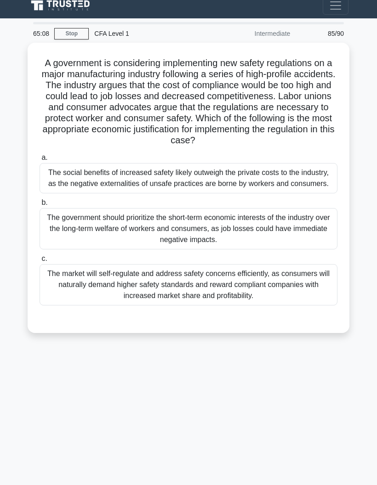
click at [47, 153] on span "a." at bounding box center [44, 157] width 6 height 8
click at [40, 155] on input "a. The social benefits of increased safety likely outweigh the private costs to…" at bounding box center [40, 158] width 0 height 6
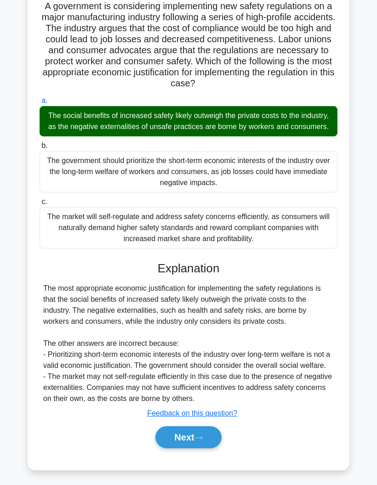
click at [209, 448] on button "Next" at bounding box center [188, 437] width 66 height 22
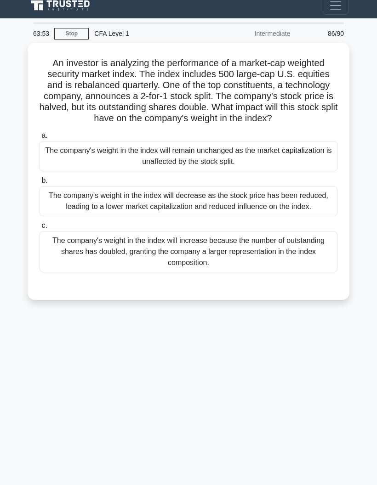
click at [44, 141] on div "The company's weight in the index will remain unchanged as the market capitaliz…" at bounding box center [189, 156] width 298 height 30
click at [40, 133] on input "a. The company's weight in the index will remain unchanged as the market capita…" at bounding box center [40, 136] width 0 height 6
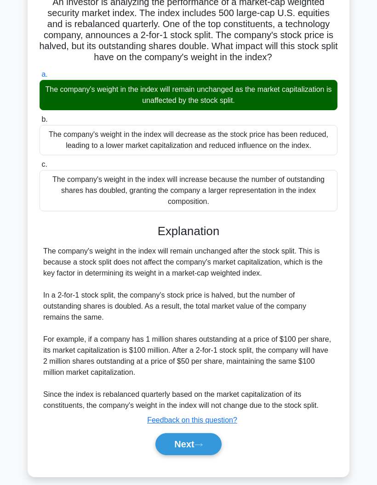
scroll to position [83, 0]
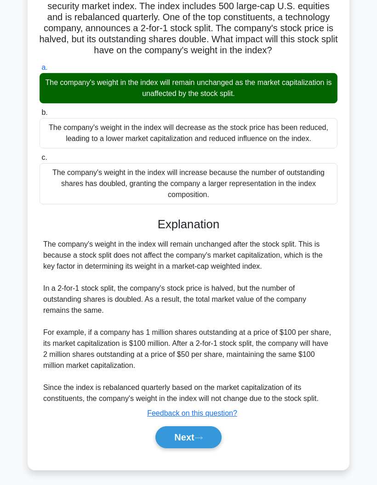
click at [204, 448] on button "Next" at bounding box center [188, 437] width 66 height 22
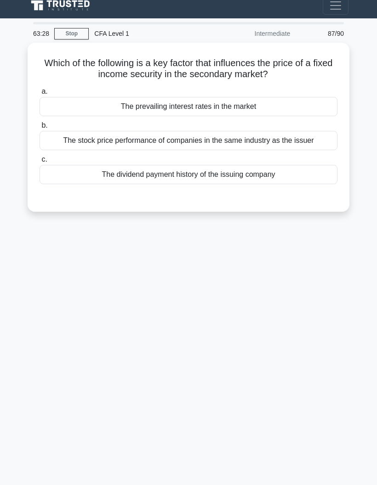
click at [55, 131] on div "The stock price performance of companies in the same industry as the issuer" at bounding box center [189, 140] width 298 height 19
click at [40, 123] on input "b. The stock price performance of companies in the same industry as the issuer" at bounding box center [40, 126] width 0 height 6
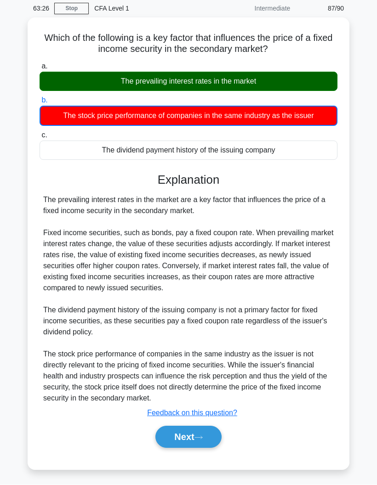
scroll to position [54, 0]
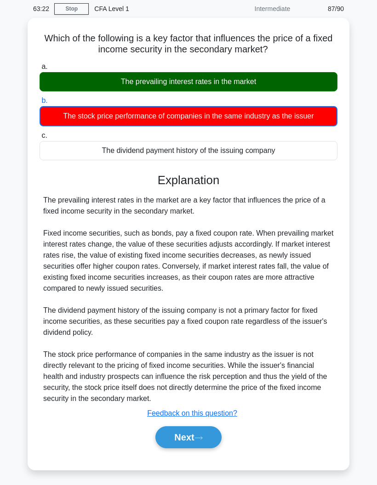
click at [203, 435] on icon at bounding box center [198, 437] width 8 height 5
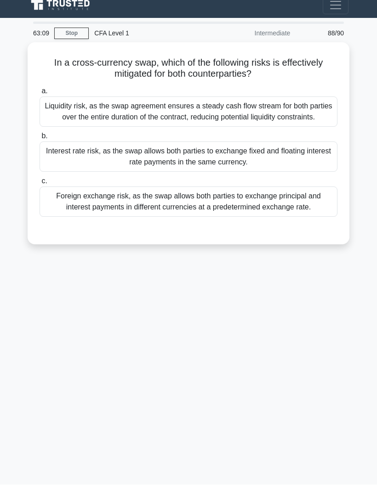
scroll to position [19, 0]
click at [40, 191] on div "Foreign exchange risk, as the swap allows both parties to exchange principal an…" at bounding box center [189, 202] width 298 height 30
click at [40, 185] on input "c. Foreign exchange risk, as the swap allows both parties to exchange principal…" at bounding box center [40, 182] width 0 height 6
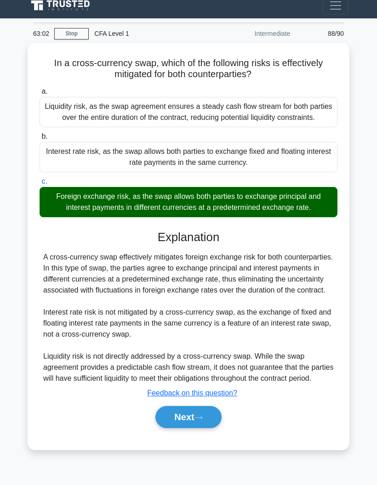
scroll to position [37, 0]
click at [205, 428] on button "Next" at bounding box center [188, 417] width 66 height 22
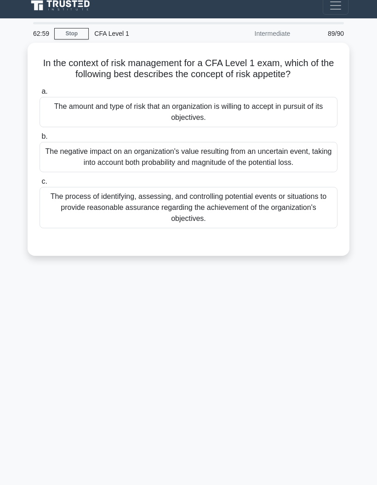
scroll to position [27, 0]
click at [51, 100] on div "The amount and type of risk that an organization is willing to accept in pursui…" at bounding box center [189, 112] width 298 height 30
click at [40, 95] on input "a. The amount and type of risk that an organization is willing to accept in pur…" at bounding box center [40, 92] width 0 height 6
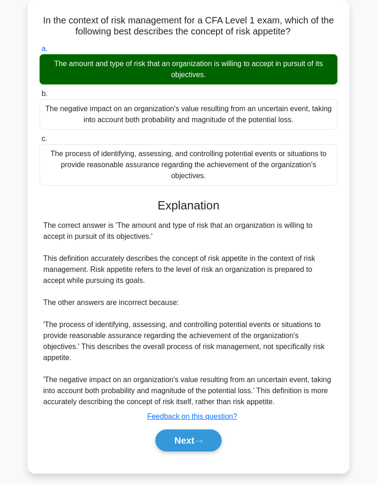
scroll to position [0, 0]
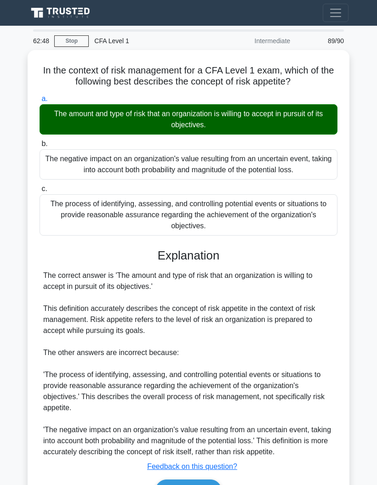
click at [198, 457] on div "The correct answer is 'The amount and type of risk that an organization is will…" at bounding box center [188, 363] width 290 height 187
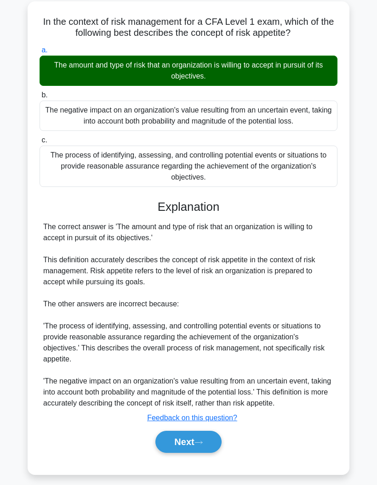
scroll to position [50, 0]
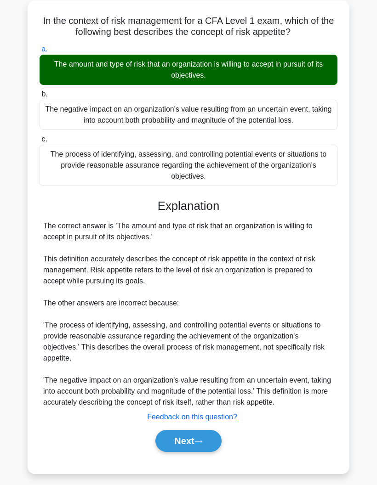
click at [197, 452] on button "Next" at bounding box center [188, 441] width 66 height 22
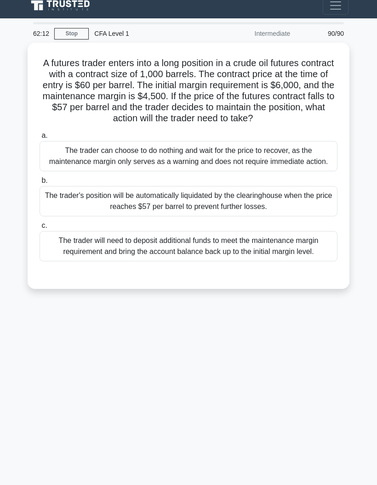
click at [76, 245] on div "The trader will need to deposit additional funds to meet the maintenance margin…" at bounding box center [189, 246] width 298 height 30
click at [40, 229] on input "c. The trader will need to deposit additional funds to meet the maintenance mar…" at bounding box center [40, 226] width 0 height 6
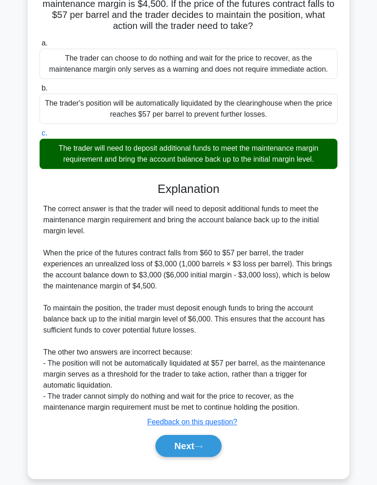
scroll to position [116, 0]
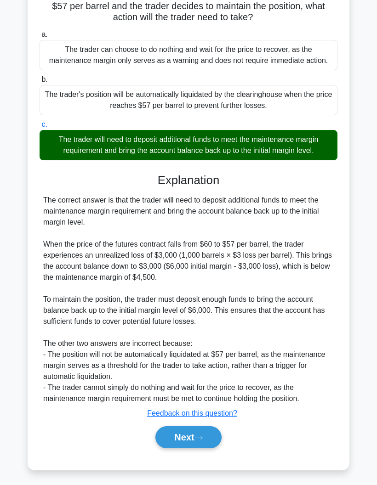
click at [203, 440] on icon at bounding box center [198, 437] width 8 height 5
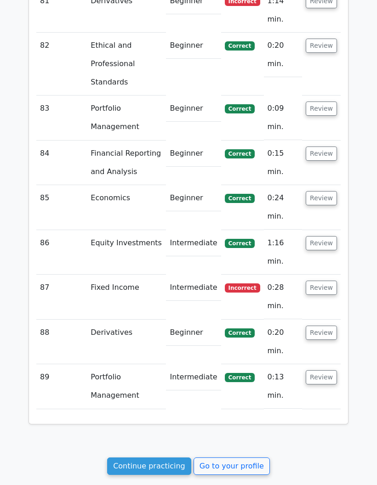
scroll to position [4662, 0]
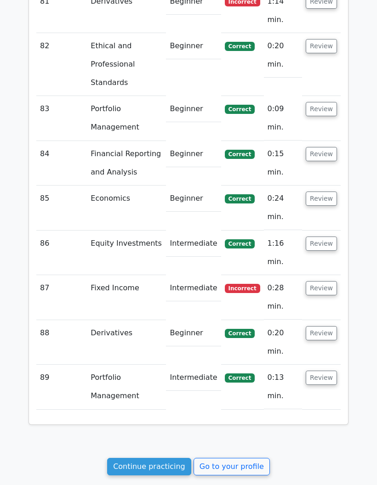
click at [176, 458] on link "Continue practicing" at bounding box center [149, 466] width 84 height 17
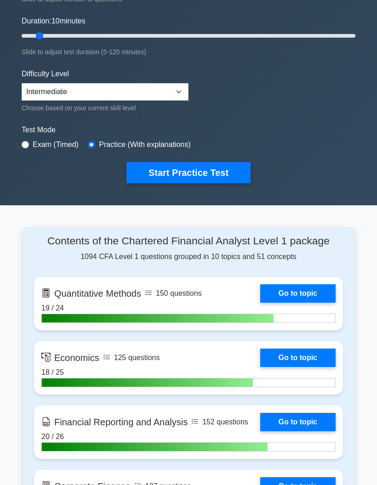
scroll to position [147, 0]
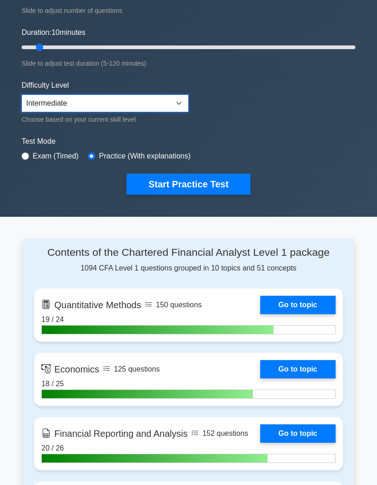
click at [47, 96] on select "Beginner Intermediate Expert" at bounding box center [105, 103] width 167 height 17
select select "expert"
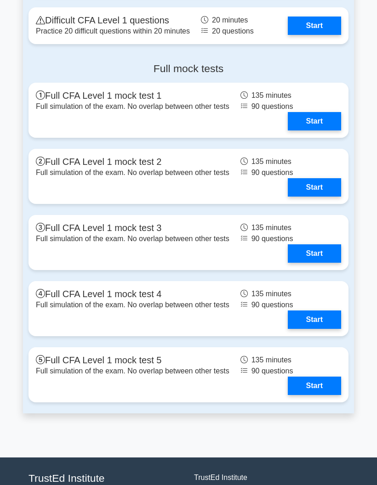
scroll to position [1157, 0]
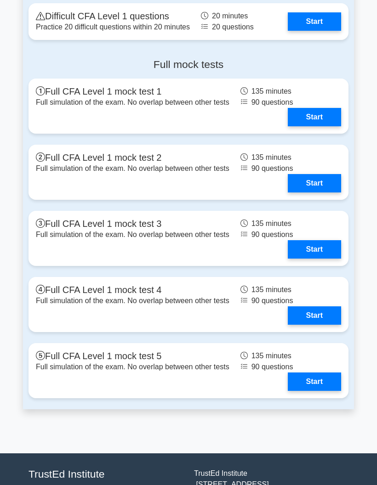
click at [322, 192] on link "Start" at bounding box center [314, 183] width 53 height 18
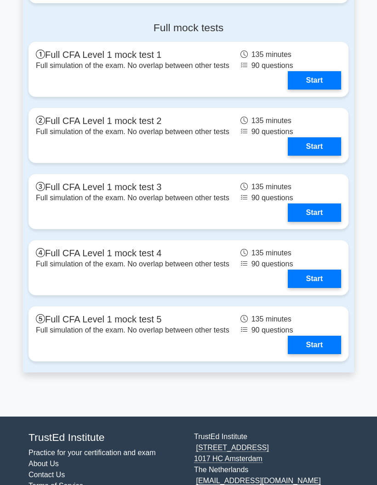
scroll to position [1221, 0]
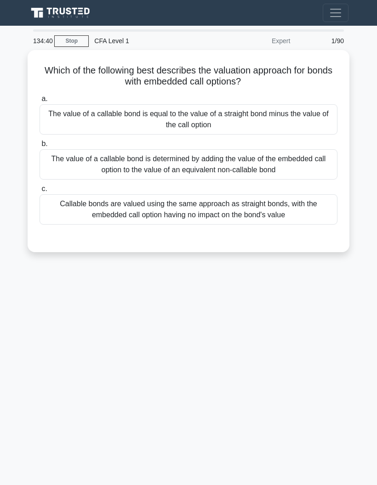
click at [53, 194] on div "Callable bonds are valued using the same approach as straight bonds, with the e…" at bounding box center [189, 209] width 298 height 30
click at [40, 192] on input "c. Callable bonds are valued using the same approach as straight bonds, with th…" at bounding box center [40, 189] width 0 height 6
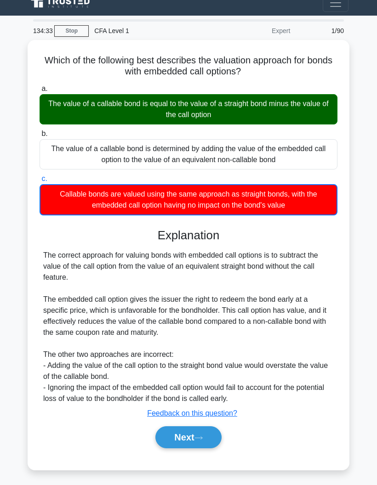
scroll to position [37, 0]
click at [189, 426] on button "Next" at bounding box center [188, 437] width 66 height 22
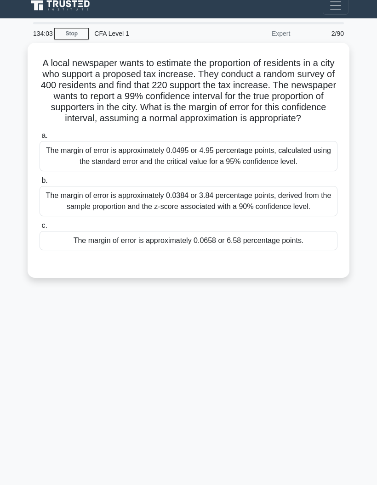
click at [65, 240] on div "The margin of error is approximately 0.0658 or 6.58 percentage points." at bounding box center [189, 240] width 298 height 19
click at [40, 229] on input "c. The margin of error is approximately 0.0658 or 6.58 percentage points." at bounding box center [40, 226] width 0 height 6
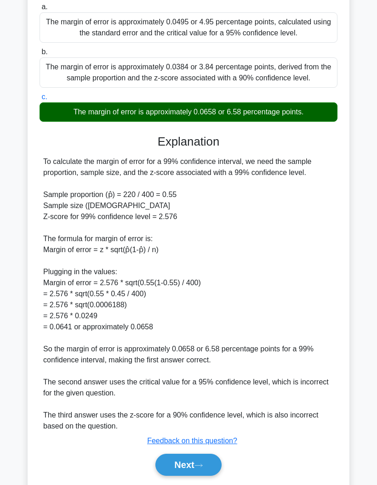
scroll to position [171, 0]
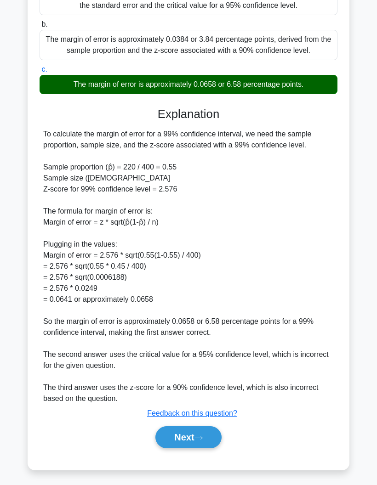
click at [198, 440] on icon at bounding box center [198, 437] width 8 height 5
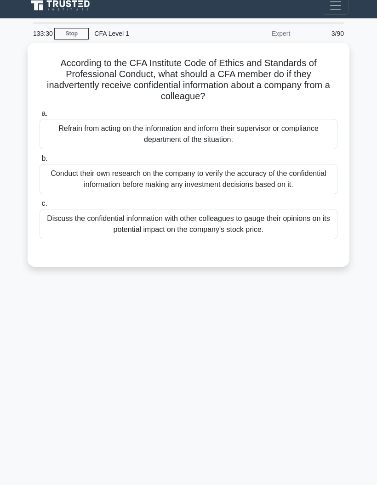
click at [59, 164] on div "Conduct their own research on the company to verify the accuracy of the confide…" at bounding box center [189, 179] width 298 height 30
click at [40, 156] on input "b. Conduct their own research on the company to verify the accuracy of the conf…" at bounding box center [40, 159] width 0 height 6
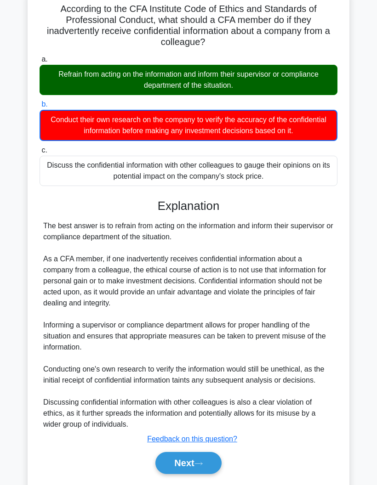
scroll to position [98, 0]
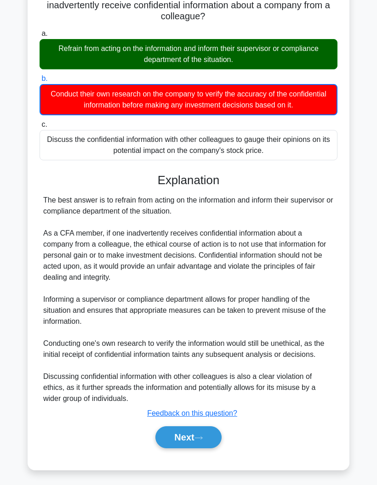
click at [208, 436] on button "Next" at bounding box center [188, 437] width 66 height 22
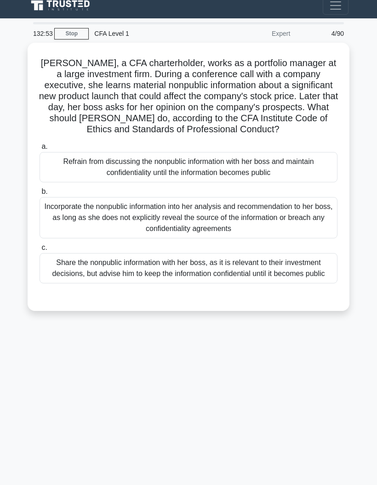
scroll to position [37, 0]
click at [67, 152] on div "Refrain from discussing the nonpublic information with her boss and maintain co…" at bounding box center [189, 167] width 298 height 30
click at [40, 144] on input "a. Refrain from discussing the nonpublic information with her boss and maintain…" at bounding box center [40, 147] width 0 height 6
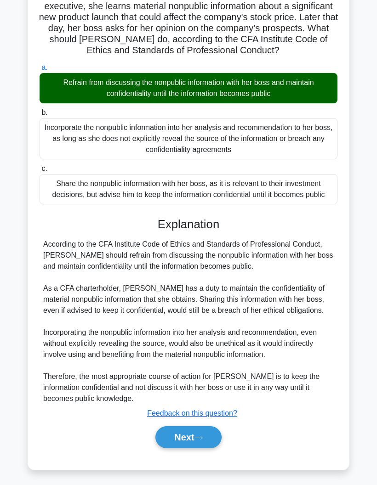
scroll to position [105, 0]
click at [197, 448] on button "Next" at bounding box center [188, 437] width 66 height 22
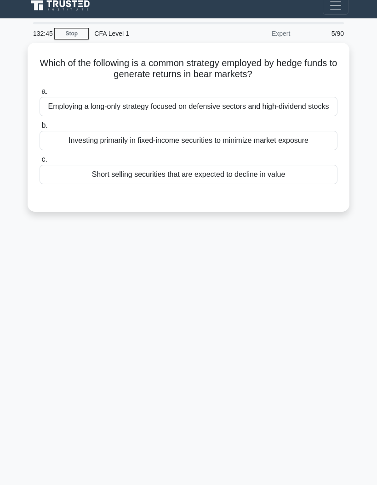
scroll to position [37, 0]
click at [67, 165] on div "Short selling securities that are expected to decline in value" at bounding box center [189, 174] width 298 height 19
click at [40, 157] on input "c. Short selling securities that are expected to decline in value" at bounding box center [40, 160] width 0 height 6
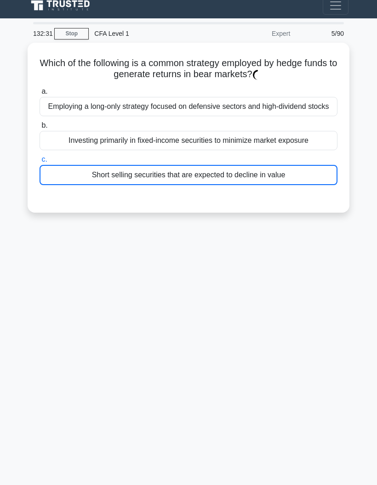
click at [67, 165] on div "Short selling securities that are expected to decline in value" at bounding box center [189, 175] width 298 height 20
click at [40, 157] on input "c. Short selling securities that are expected to decline in value" at bounding box center [40, 160] width 0 height 6
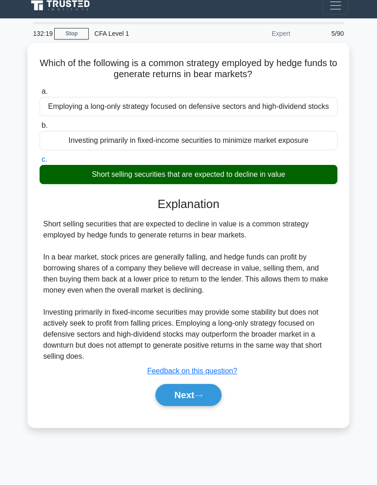
click at [199, 391] on button "Next" at bounding box center [188, 395] width 66 height 22
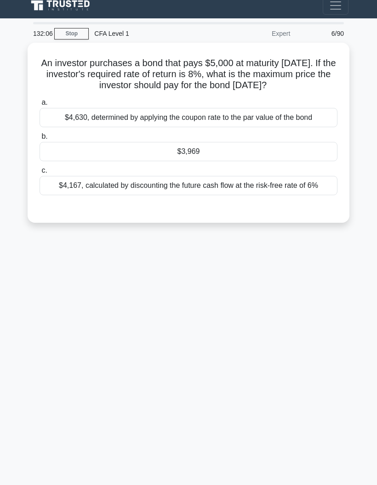
click at [62, 142] on div "$3,969" at bounding box center [189, 151] width 298 height 19
click at [40, 134] on input "b. $3,969" at bounding box center [40, 137] width 0 height 6
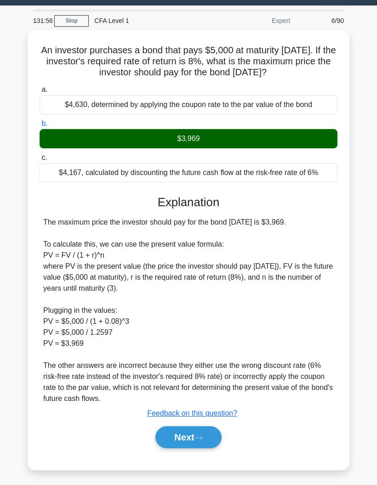
click at [203, 435] on icon at bounding box center [198, 437] width 8 height 5
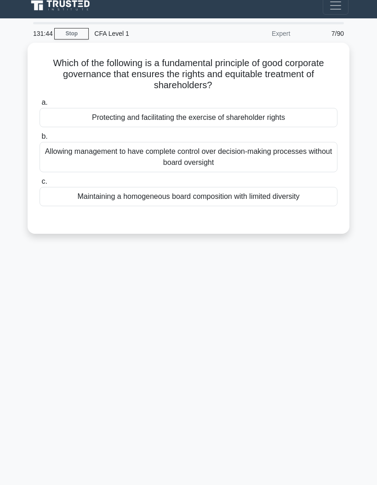
click at [59, 108] on div "Protecting and facilitating the exercise of shareholder rights" at bounding box center [189, 117] width 298 height 19
click at [40, 100] on input "a. Protecting and facilitating the exercise of shareholder rights" at bounding box center [40, 103] width 0 height 6
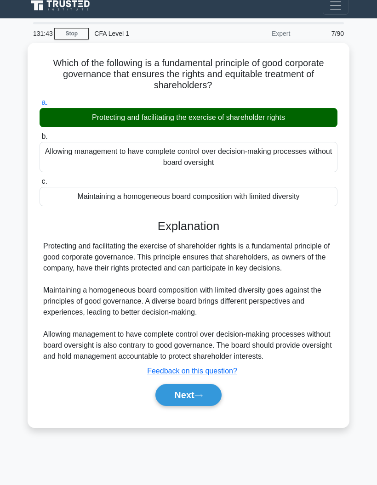
click at [209, 395] on button "Next" at bounding box center [188, 395] width 66 height 22
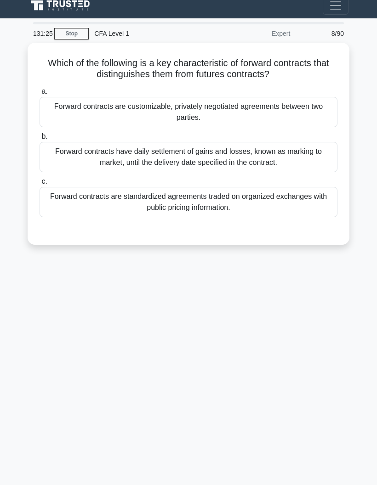
click at [93, 97] on div "Forward contracts are customizable, privately negotiated agreements between two…" at bounding box center [189, 112] width 298 height 30
click at [40, 89] on input "a. Forward contracts are customizable, privately negotiated agreements between …" at bounding box center [40, 92] width 0 height 6
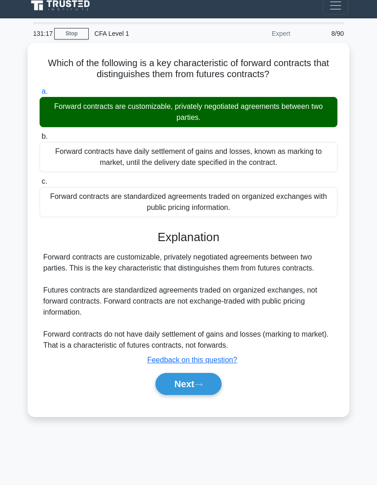
click at [207, 373] on button "Next" at bounding box center [188, 384] width 66 height 22
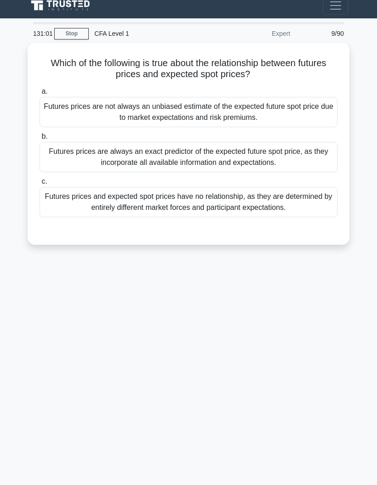
click at [80, 142] on div "Futures prices are always an exact predictor of the expected future spot price,…" at bounding box center [189, 157] width 298 height 30
click at [40, 134] on input "b. Futures prices are always an exact predictor of the expected future spot pri…" at bounding box center [40, 137] width 0 height 6
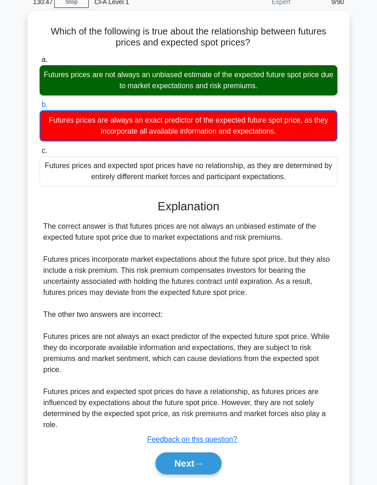
scroll to position [40, 0]
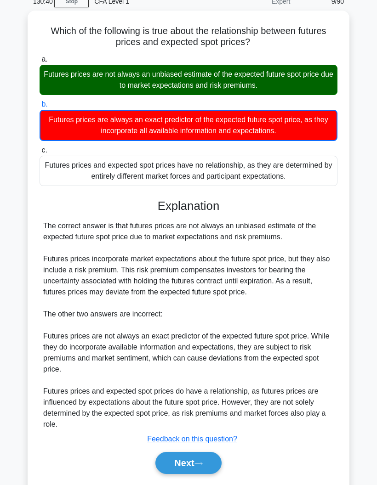
click at [201, 474] on button "Next" at bounding box center [188, 463] width 66 height 22
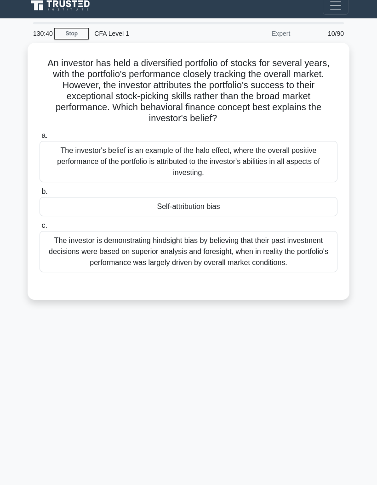
scroll to position [37, 0]
click at [254, 197] on div "Self-attribution bias" at bounding box center [189, 206] width 298 height 19
click at [40, 189] on input "b. Self-attribution bias" at bounding box center [40, 192] width 0 height 6
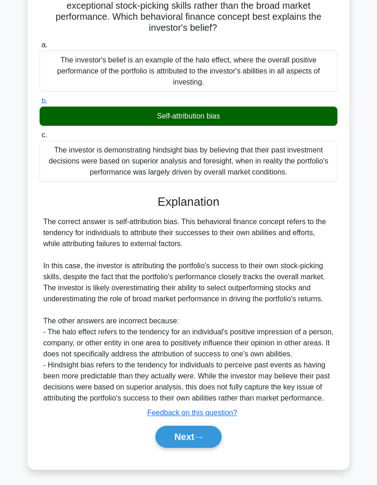
scroll to position [105, 0]
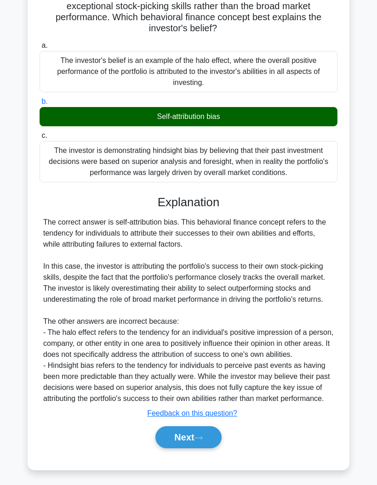
click at [203, 440] on icon at bounding box center [198, 437] width 8 height 5
